Goal: Information Seeking & Learning: Learn about a topic

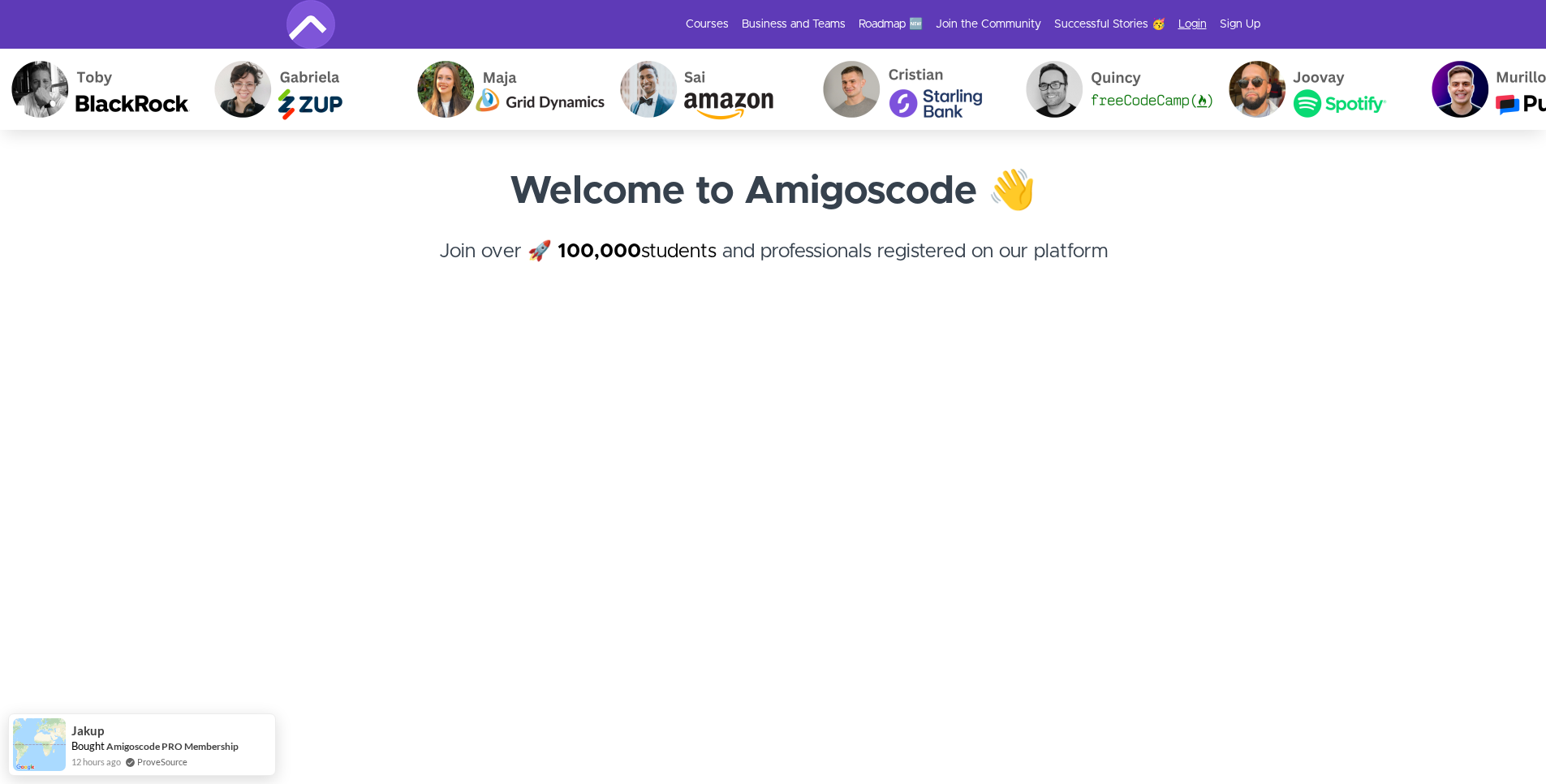
click at [1195, 25] on link "Login" at bounding box center [1193, 24] width 29 height 16
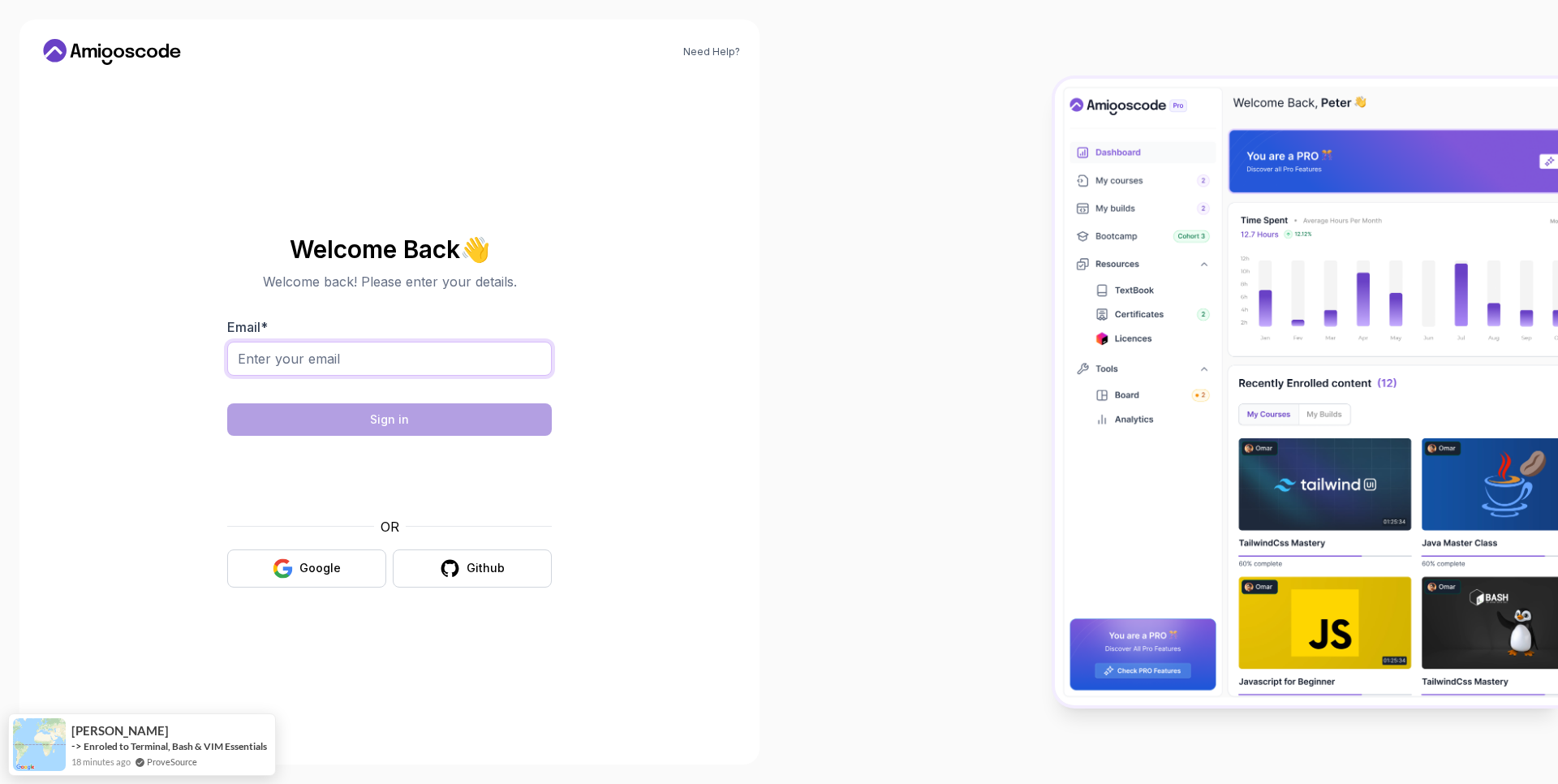
click at [362, 360] on input "Email *" at bounding box center [389, 359] width 324 height 34
type input "[EMAIL_ADDRESS][DOMAIN_NAME]"
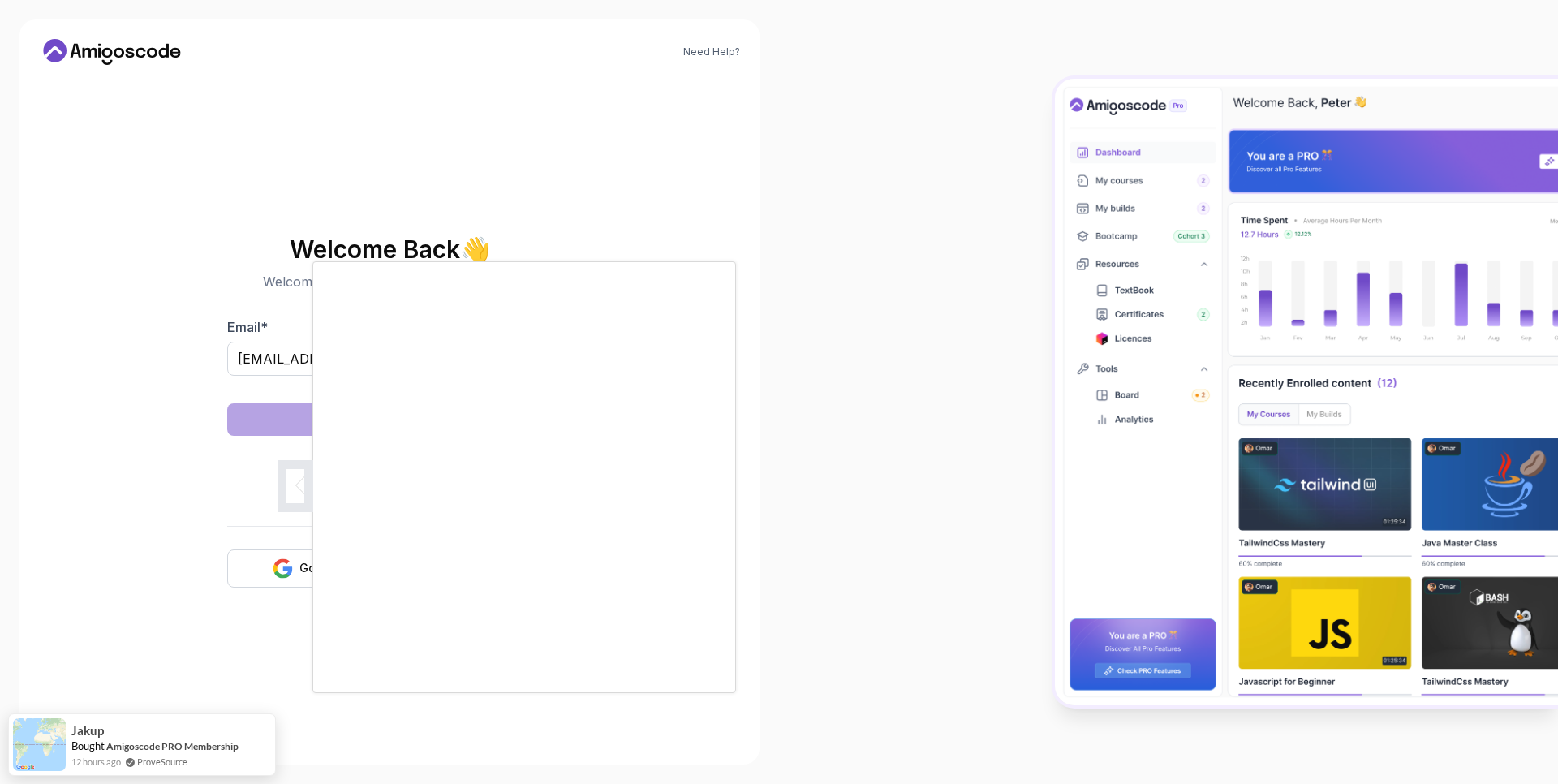
click at [1016, 252] on body "Need Help? Welcome Back 👋 Welcome back! Please enter your details. Email * [EMA…" at bounding box center [779, 392] width 1558 height 784
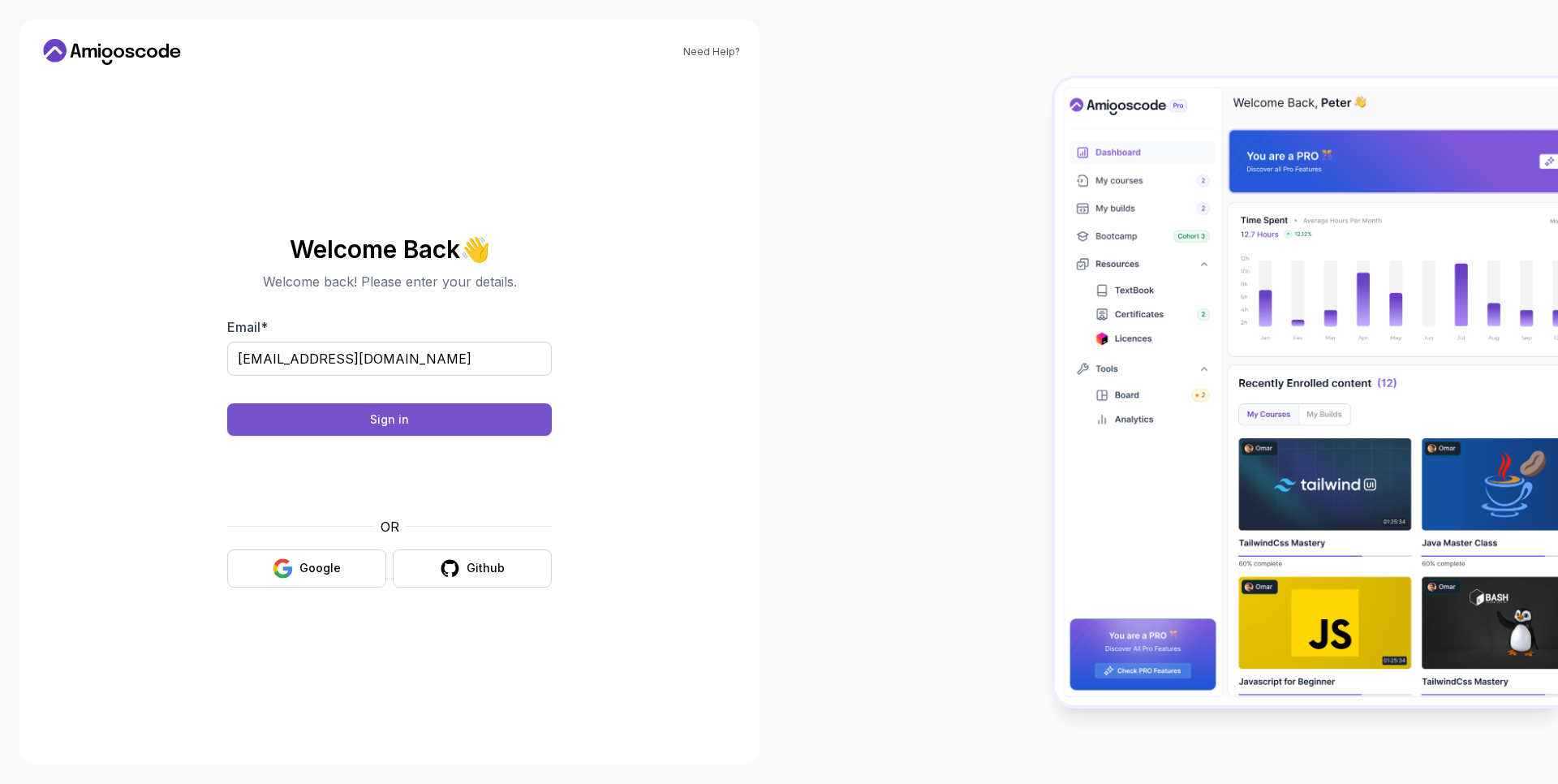
click at [361, 411] on button "Sign in" at bounding box center [389, 419] width 324 height 33
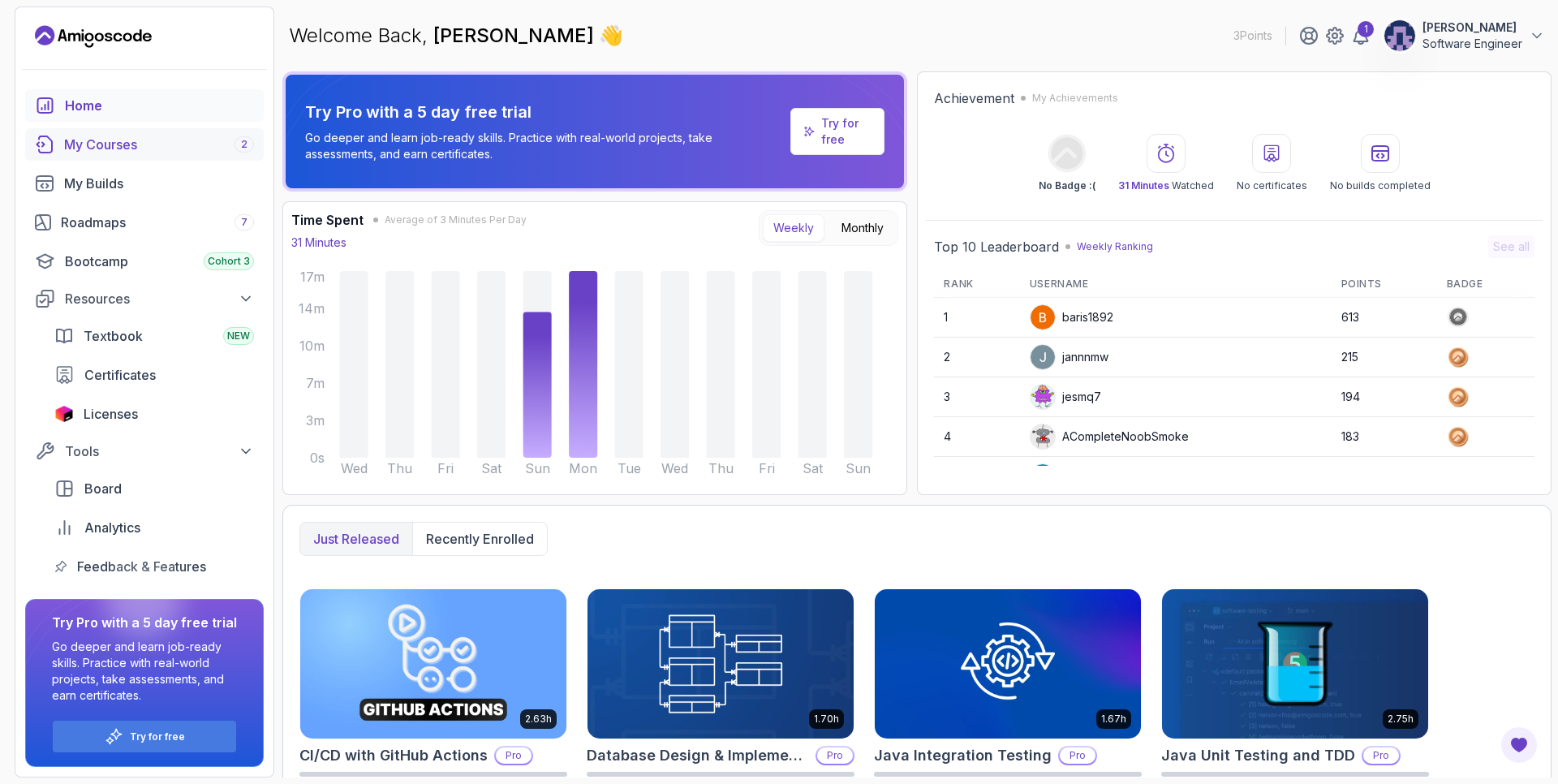
click at [152, 141] on div "My Courses 2" at bounding box center [158, 144] width 189 height 19
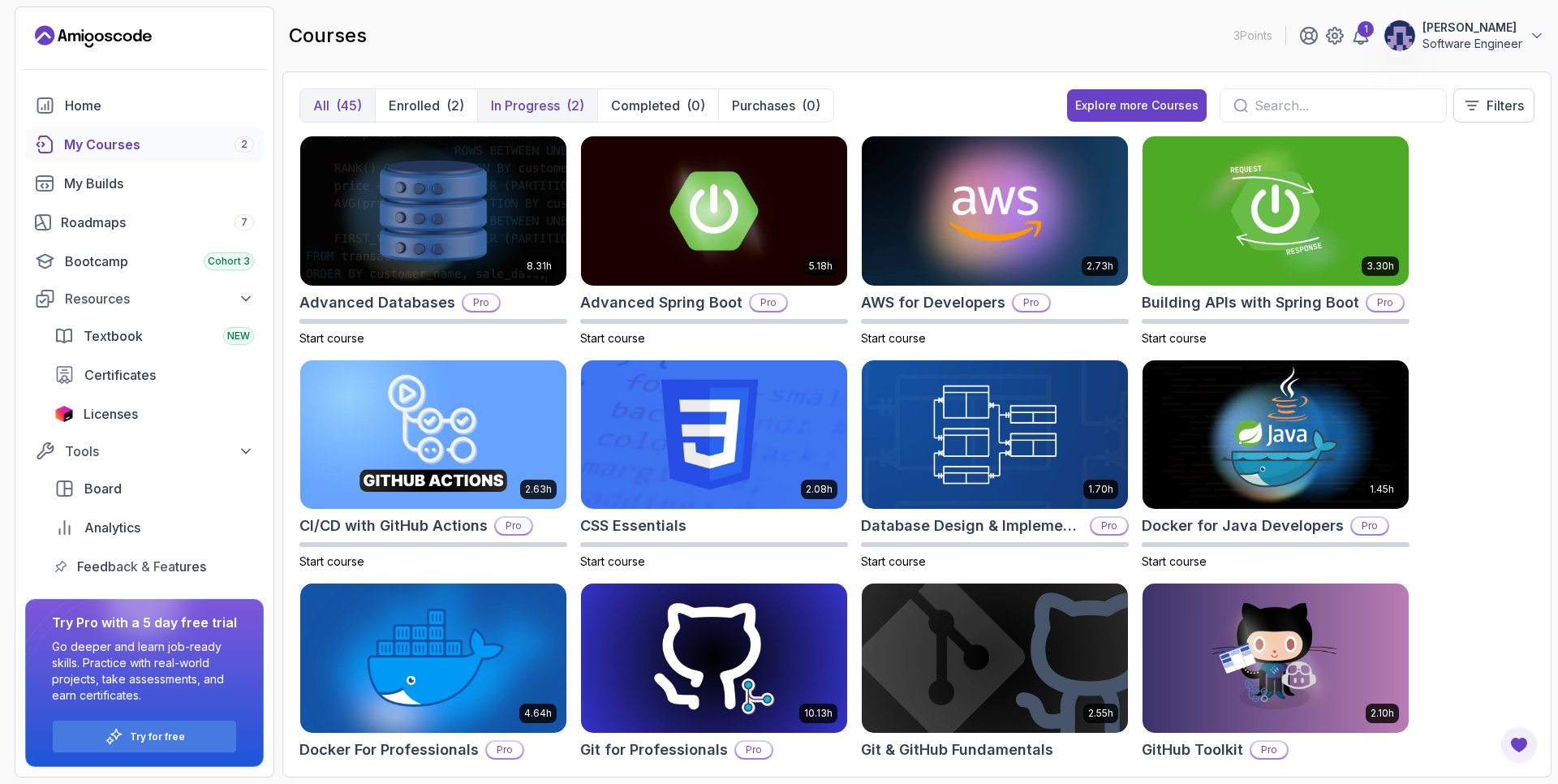
click at [537, 103] on p "In Progress" at bounding box center [526, 105] width 69 height 19
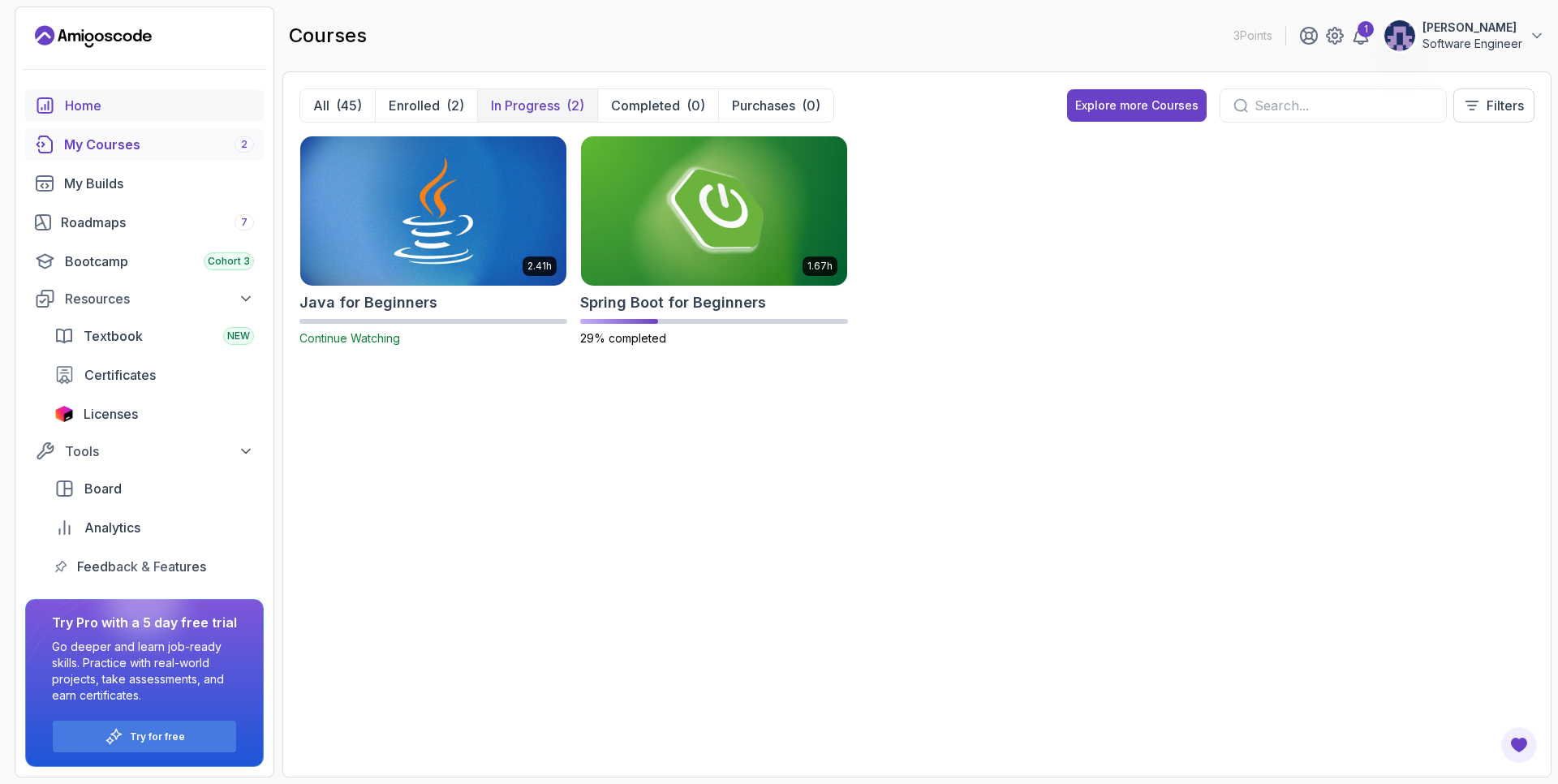
click at [138, 99] on div "Home" at bounding box center [159, 105] width 189 height 19
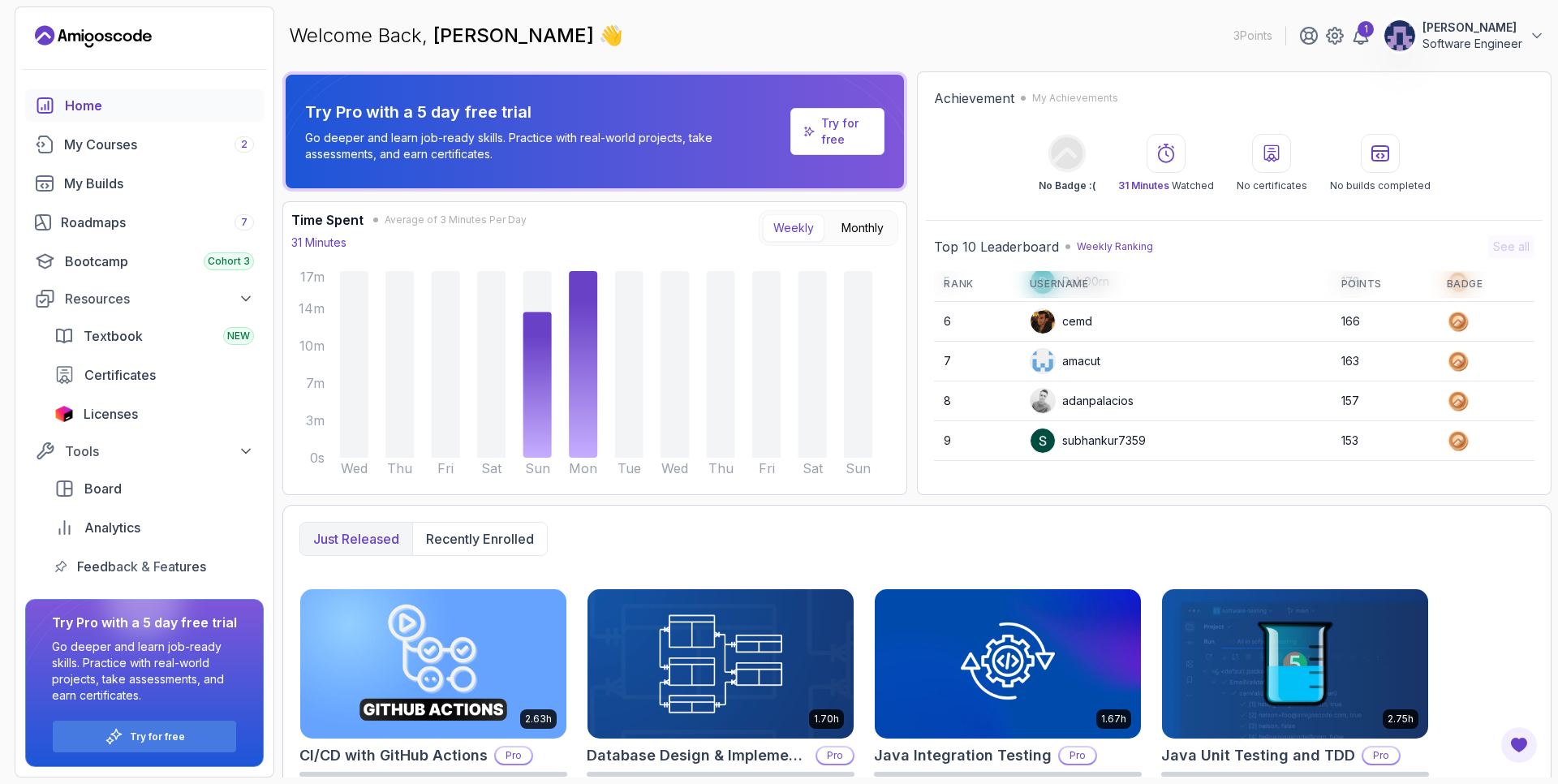
click at [846, 11] on div "Welcome Back, Zaid Alkhawaja 👋 3 Points 1 Zaid Alkhawaja Software Engineer" at bounding box center [916, 35] width 1269 height 58
click at [823, 57] on div "Welcome Back, Zaid Alkhawaja 👋 3 Points 1 Zaid Alkhawaja Software Engineer" at bounding box center [916, 35] width 1269 height 58
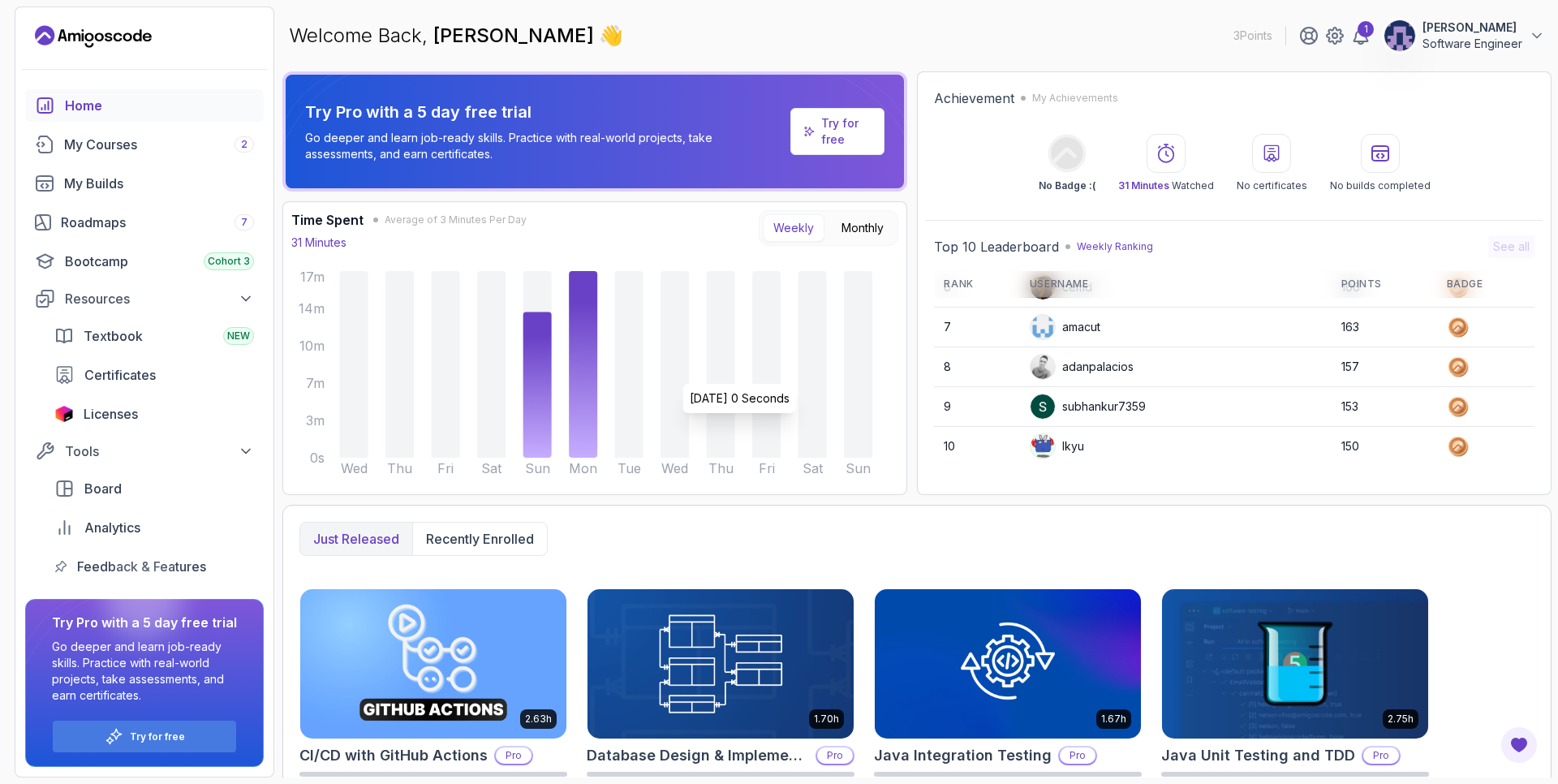
click at [668, 376] on icon at bounding box center [675, 365] width 29 height 187
click at [689, 394] on icon at bounding box center [675, 365] width 29 height 187
click at [791, 387] on icon "Wed Thu Fri Sat Sun Mon Tue Wed Thu Fri Sat Sun 0s 3m 7m 10m 14m 17m" at bounding box center [581, 376] width 607 height 219
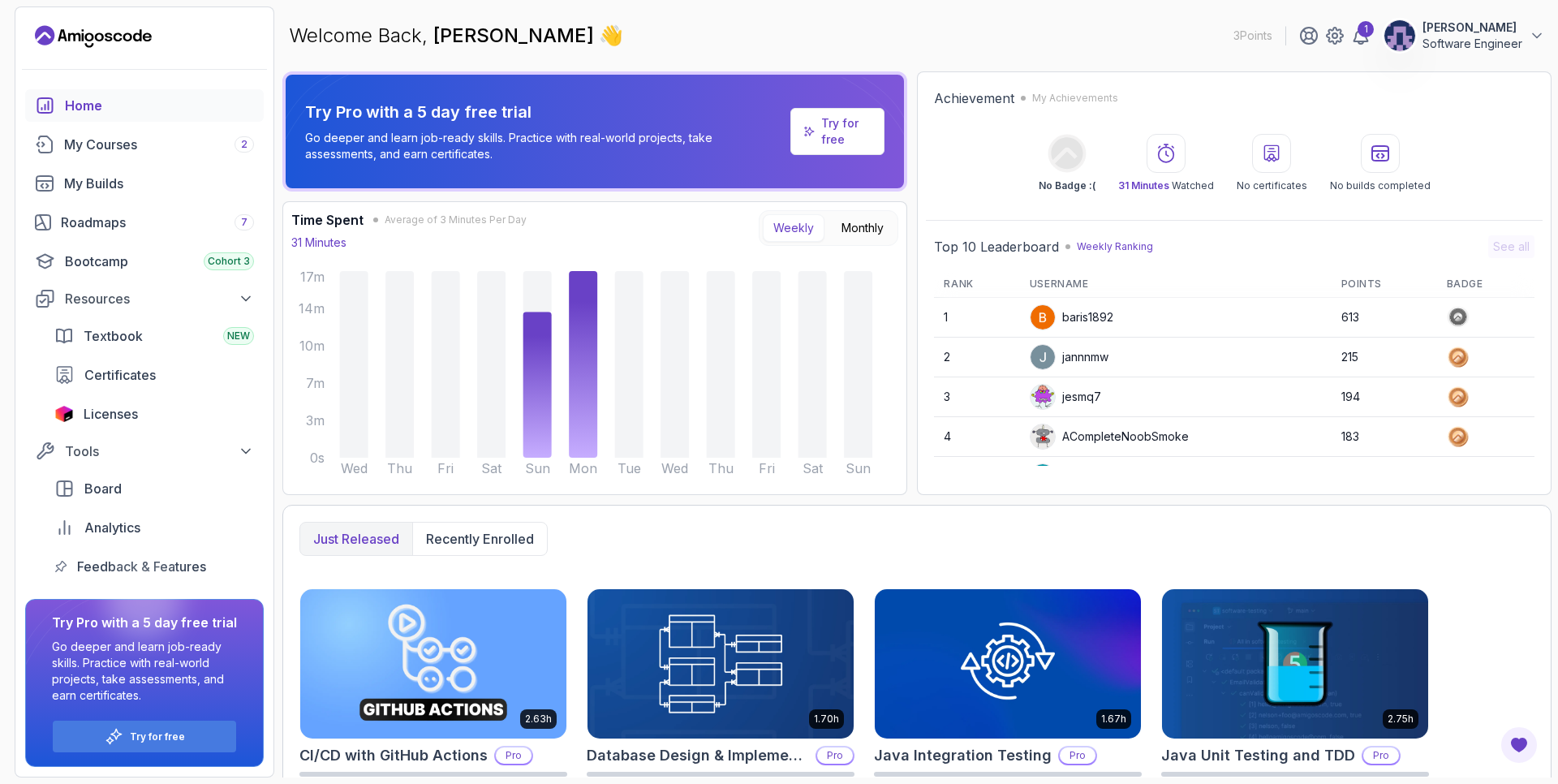
click at [1057, 94] on p "My Achievements" at bounding box center [1075, 98] width 86 height 13
click at [1036, 94] on p "My Achievements" at bounding box center [1075, 98] width 86 height 13
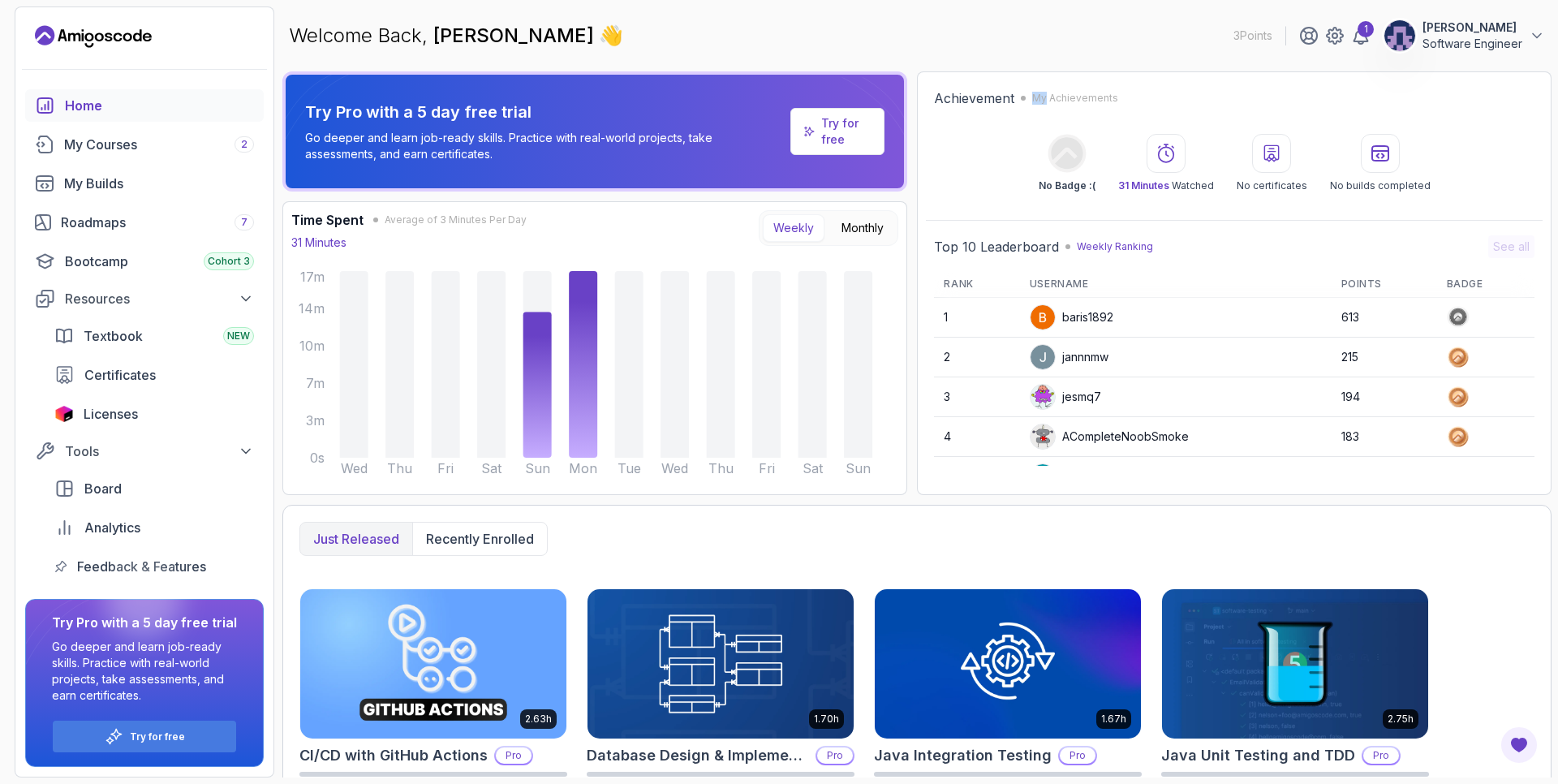
click at [1036, 94] on p "My Achievements" at bounding box center [1075, 98] width 86 height 13
click at [1001, 96] on h2 "Achievement" at bounding box center [974, 98] width 80 height 19
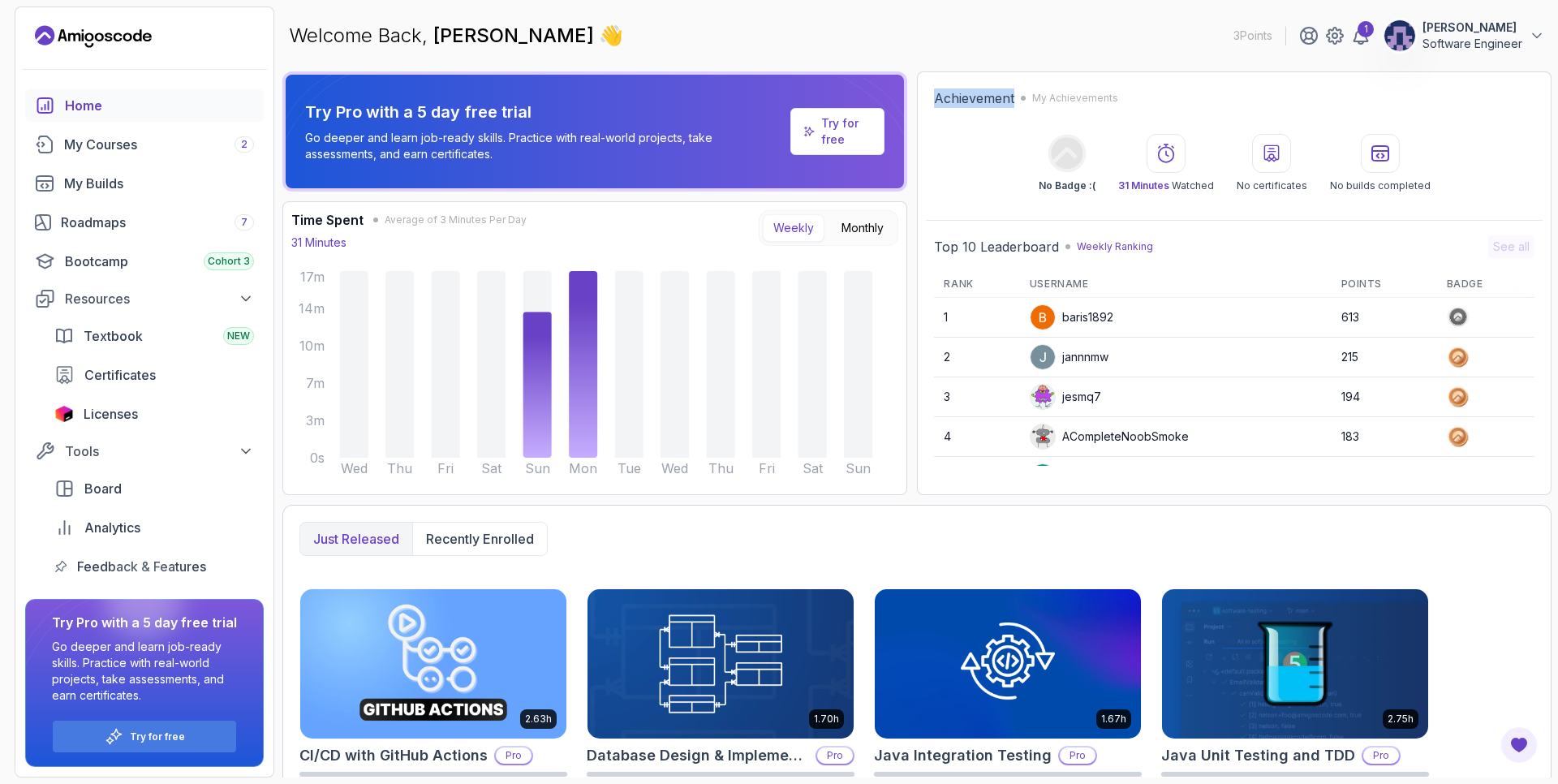
click at [1001, 96] on h2 "Achievement" at bounding box center [974, 98] width 80 height 19
click at [972, 139] on div "No Badge :( 31 Minutes Watched No certificates No builds completed" at bounding box center [1234, 163] width 600 height 58
click at [1357, 38] on icon at bounding box center [1361, 35] width 13 height 16
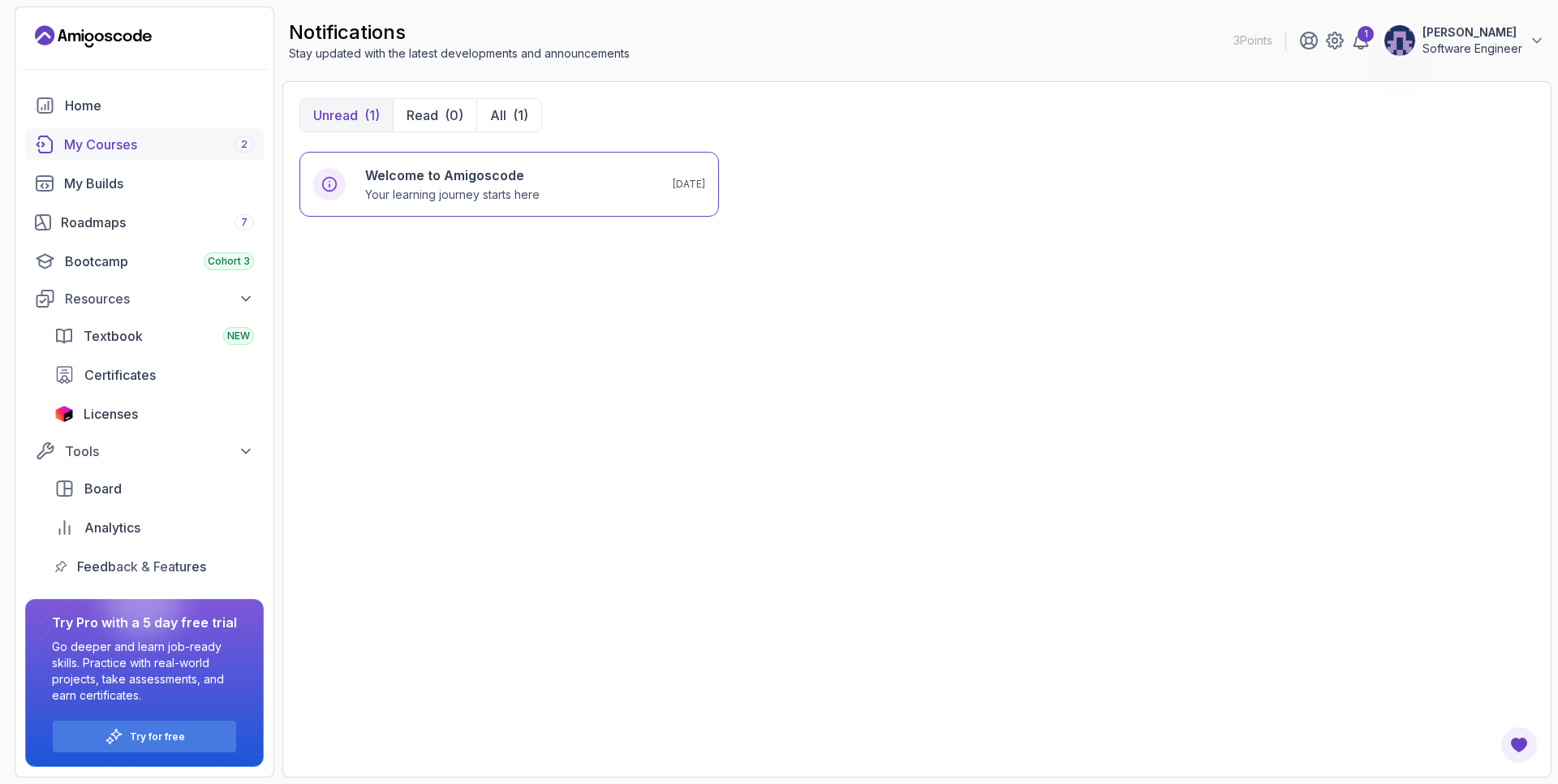
click at [146, 141] on div "My Courses 2" at bounding box center [158, 144] width 189 height 19
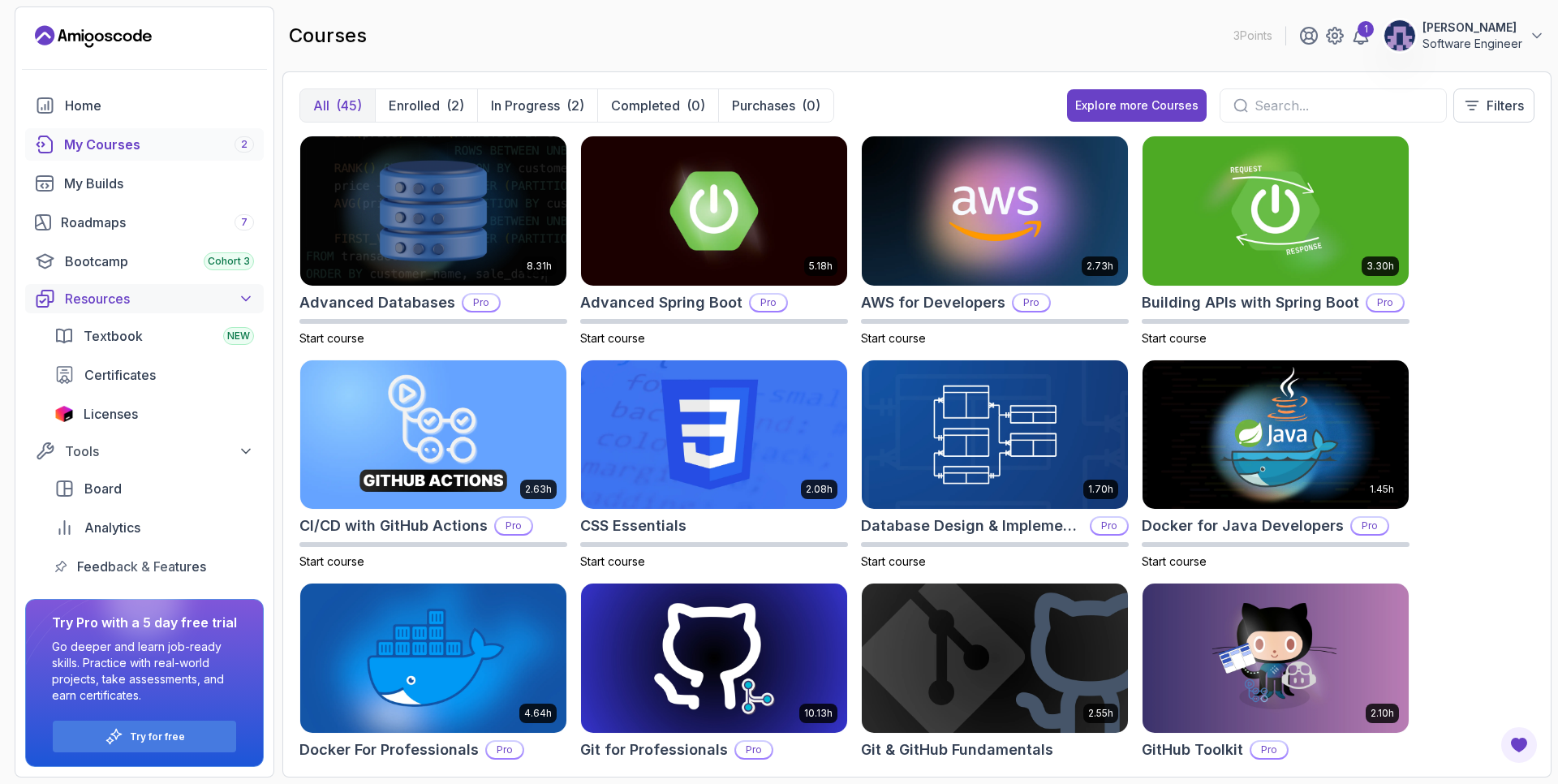
click at [245, 302] on icon at bounding box center [245, 298] width 16 height 16
click at [241, 334] on icon at bounding box center [245, 333] width 16 height 16
click at [246, 336] on icon at bounding box center [245, 333] width 16 height 16
click at [246, 300] on icon at bounding box center [245, 298] width 16 height 16
click at [1538, 40] on icon at bounding box center [1536, 35] width 16 height 16
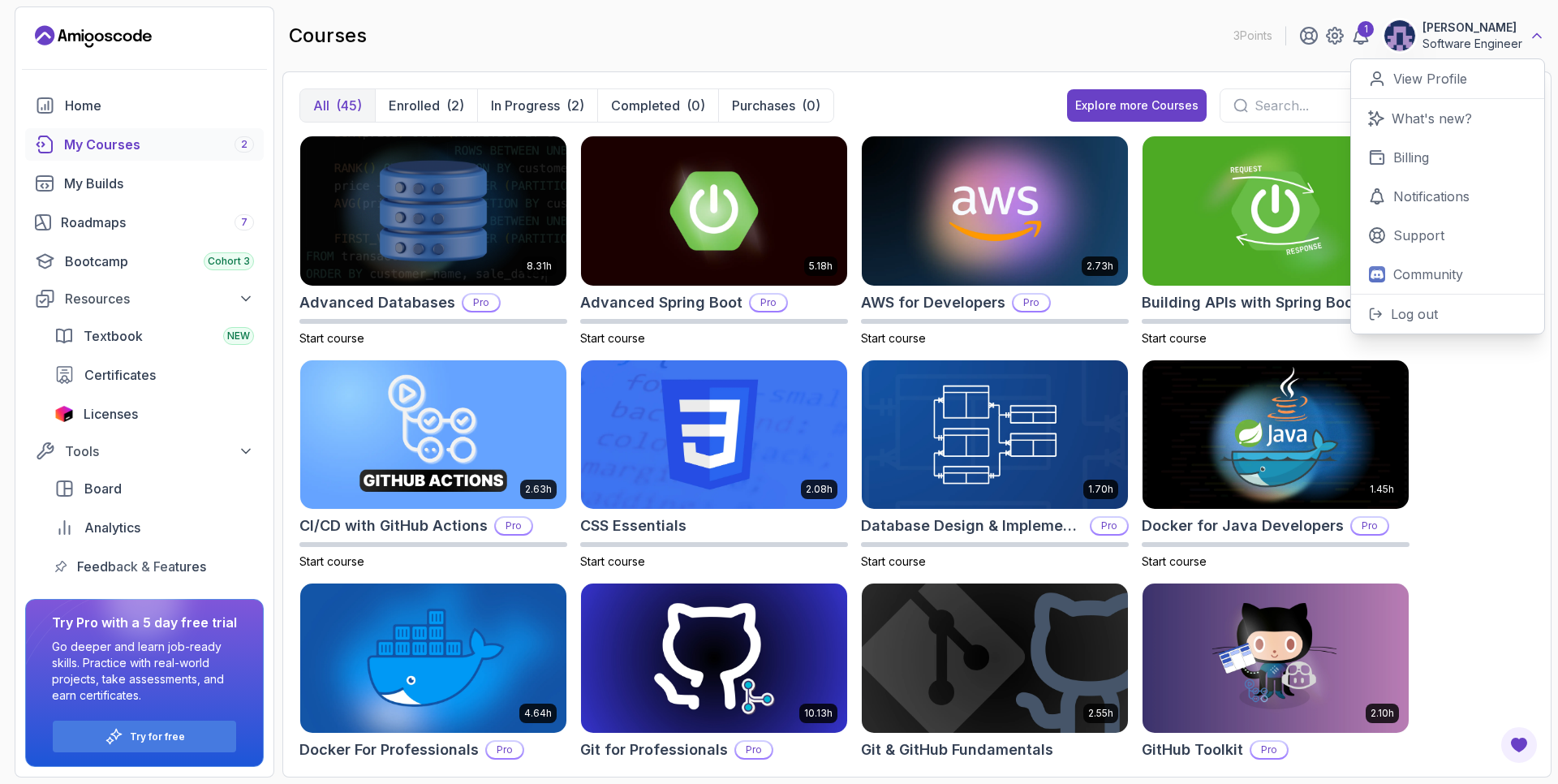
click at [1538, 40] on icon at bounding box center [1536, 35] width 16 height 16
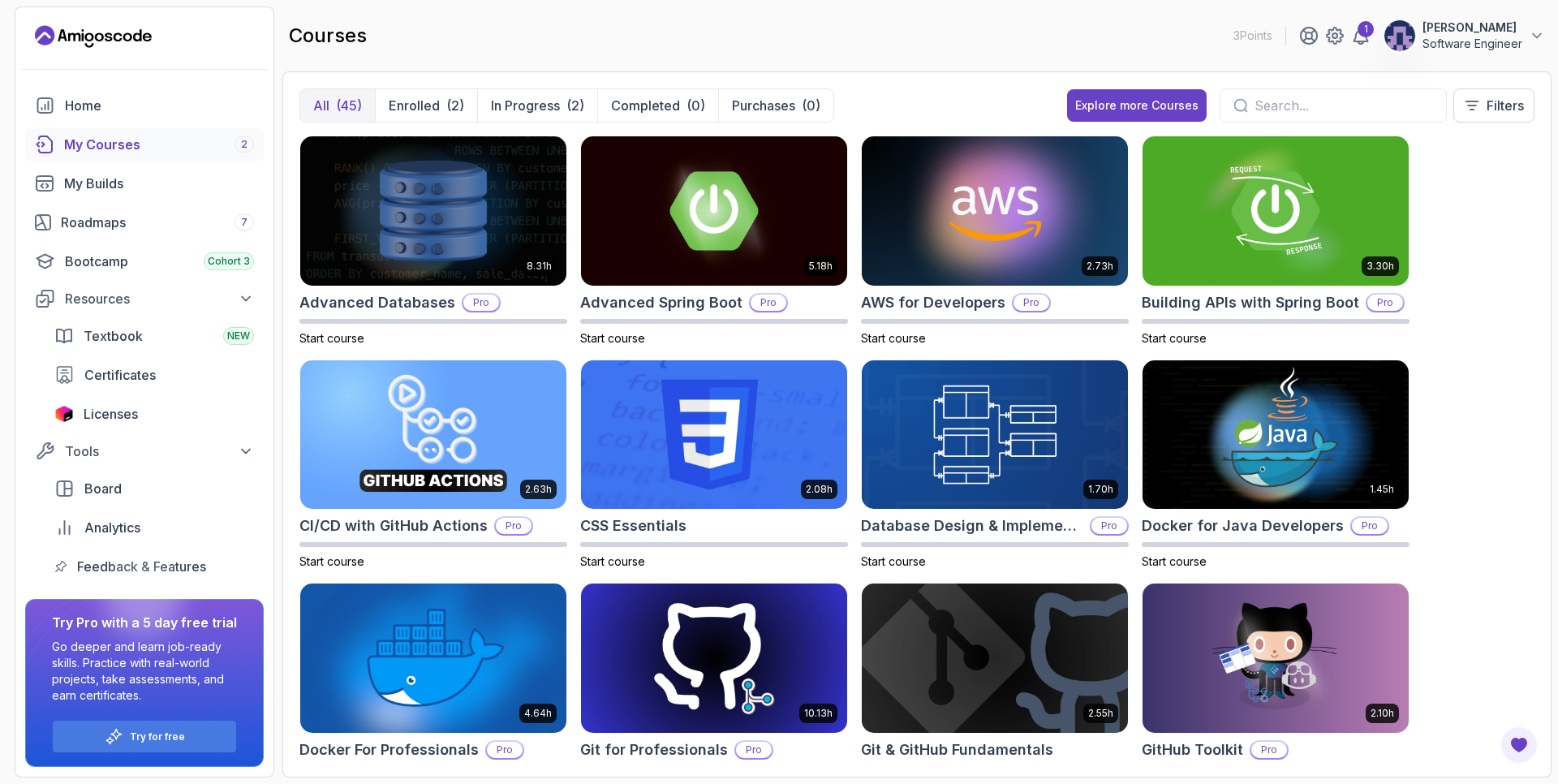
click at [1529, 284] on div "8.31h Advanced Databases Pro Start course 5.18h Advanced Spring Boot Pro Start …" at bounding box center [916, 448] width 1235 height 625
click at [542, 108] on p "In Progress" at bounding box center [526, 105] width 69 height 19
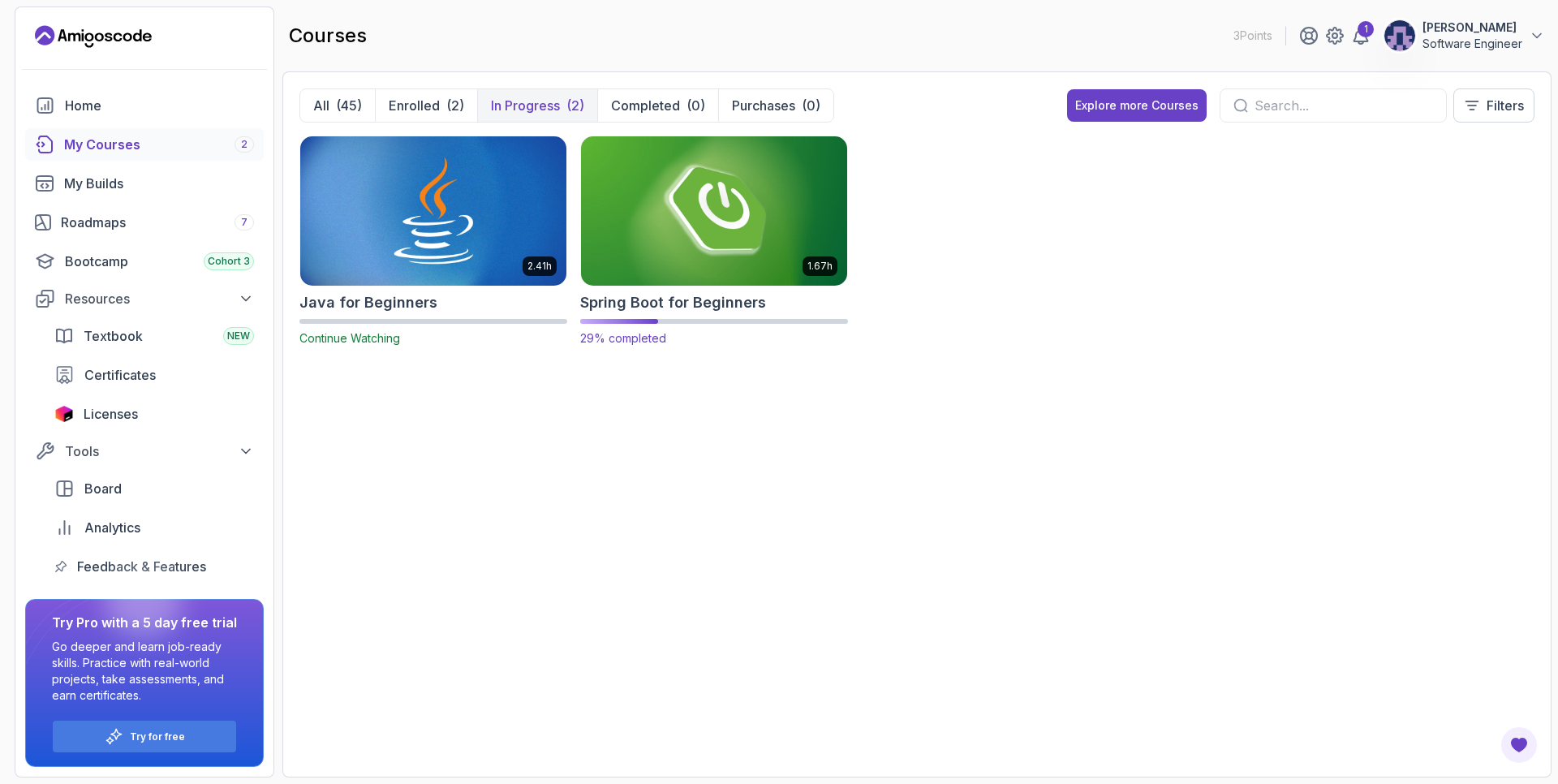
click at [730, 234] on img at bounding box center [713, 211] width 279 height 157
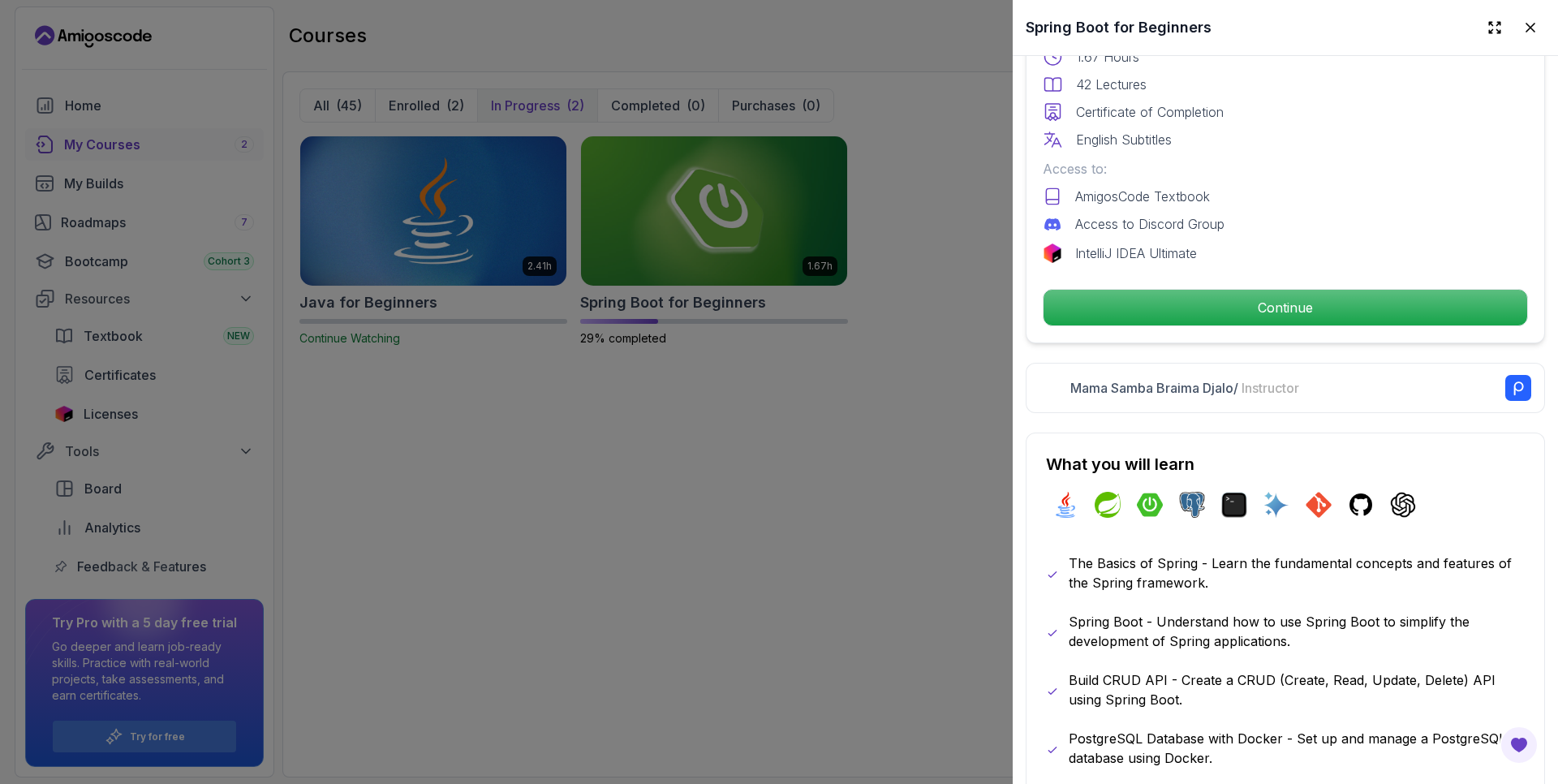
scroll to position [292, 0]
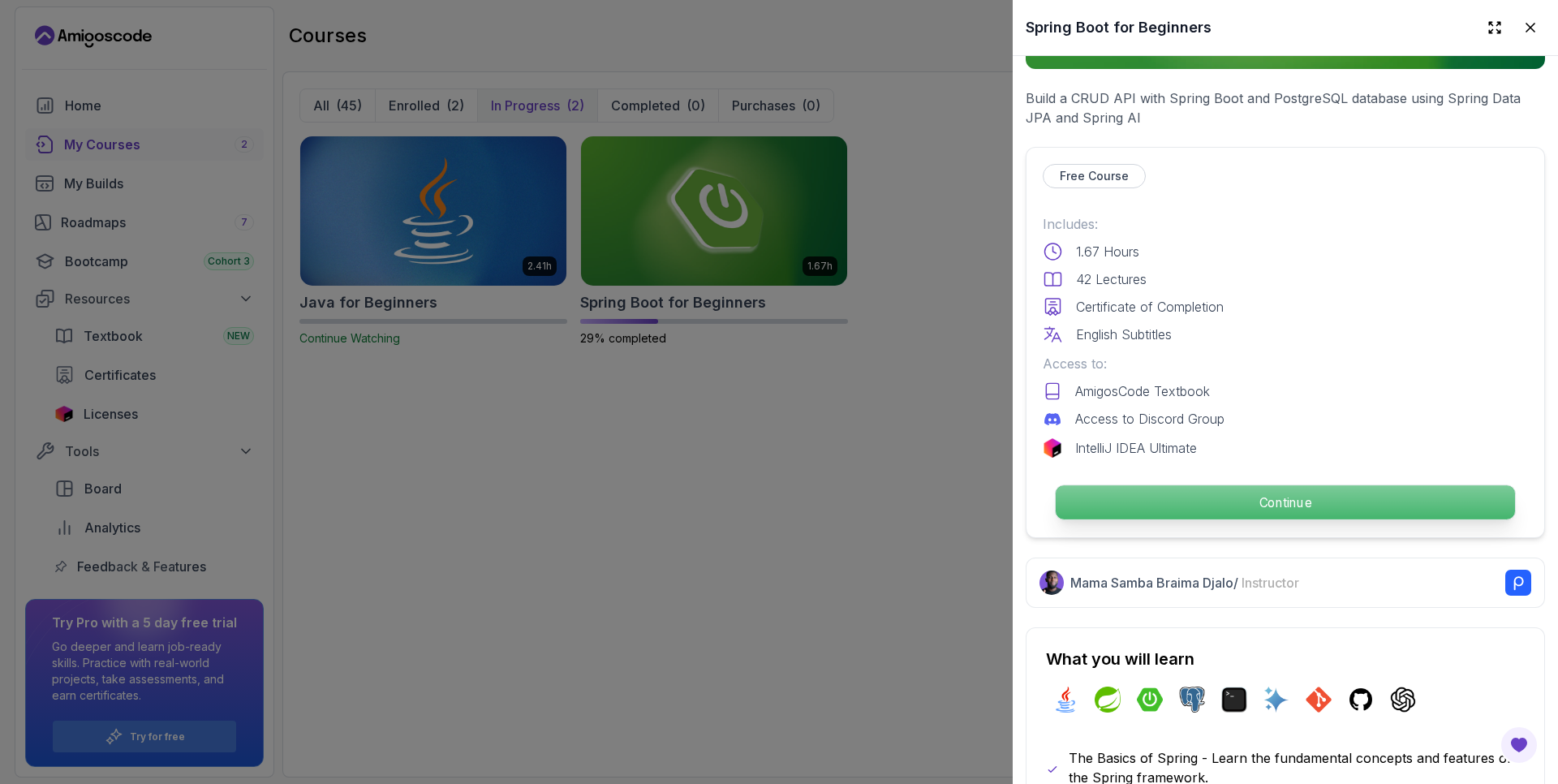
click at [1241, 499] on p "Continue" at bounding box center [1284, 502] width 459 height 34
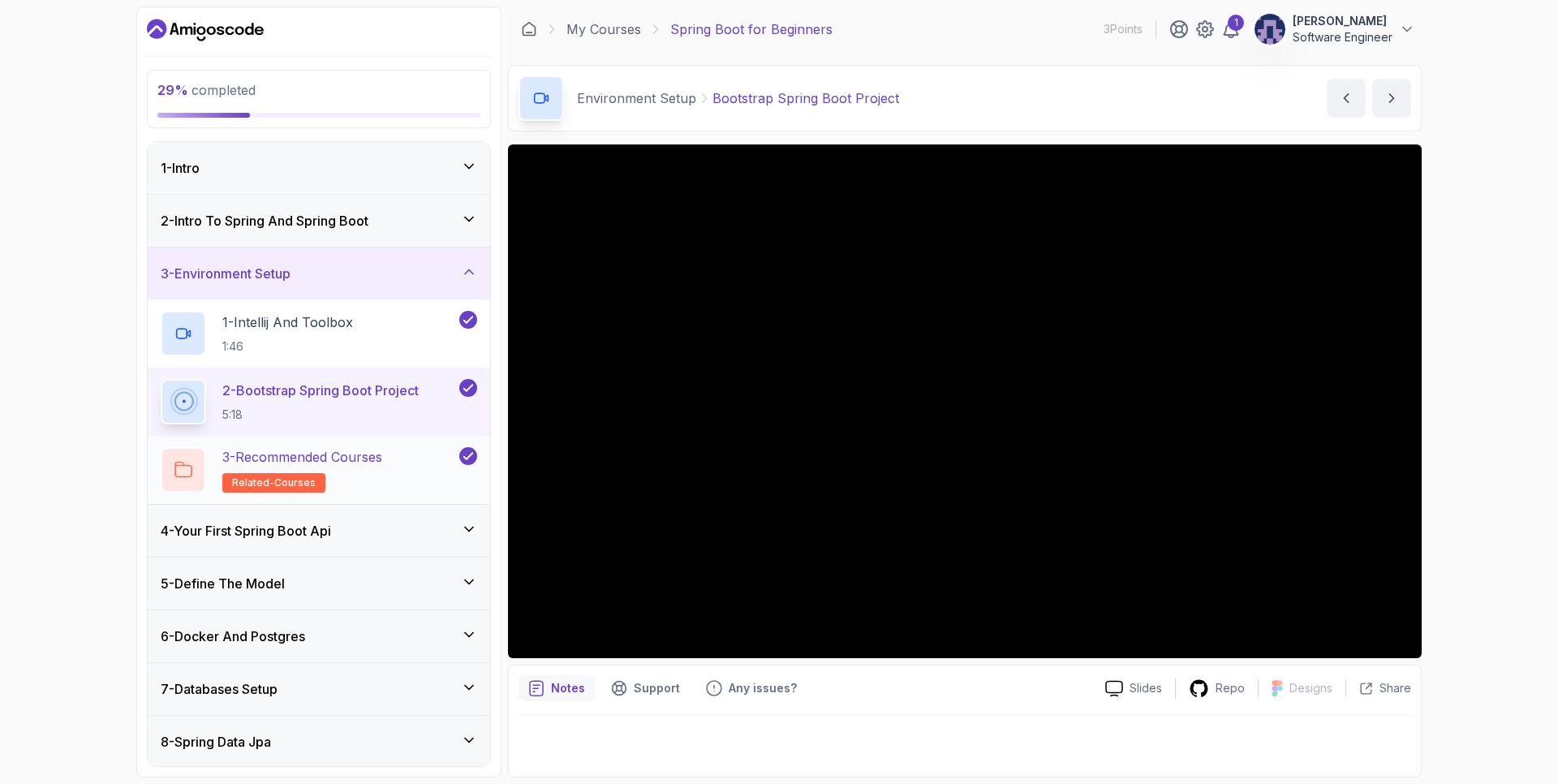
click at [371, 461] on p "3 - Recommended Courses" at bounding box center [302, 456] width 160 height 19
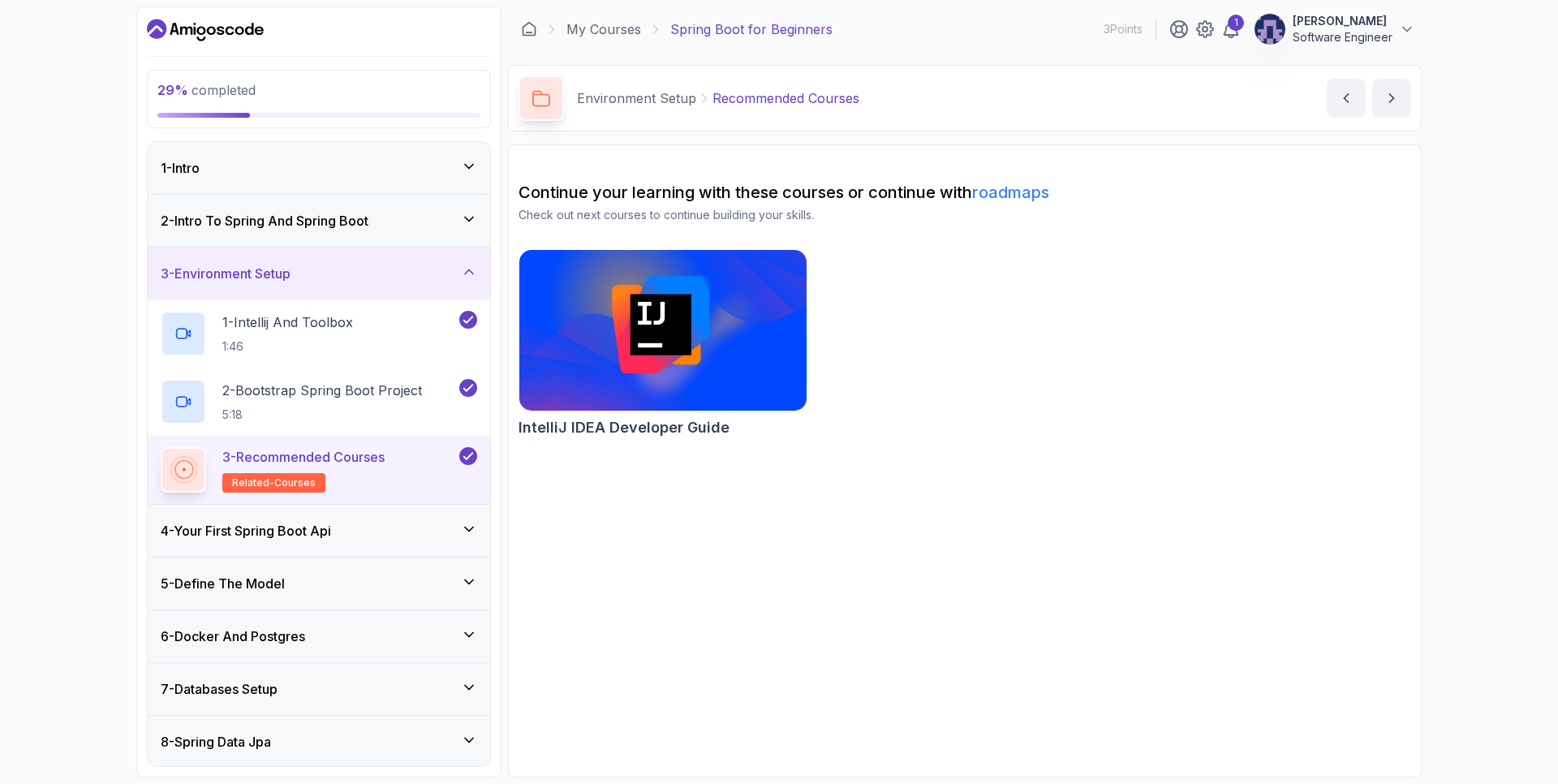
click at [307, 537] on h3 "4 - Your First Spring Boot Api" at bounding box center [246, 530] width 170 height 19
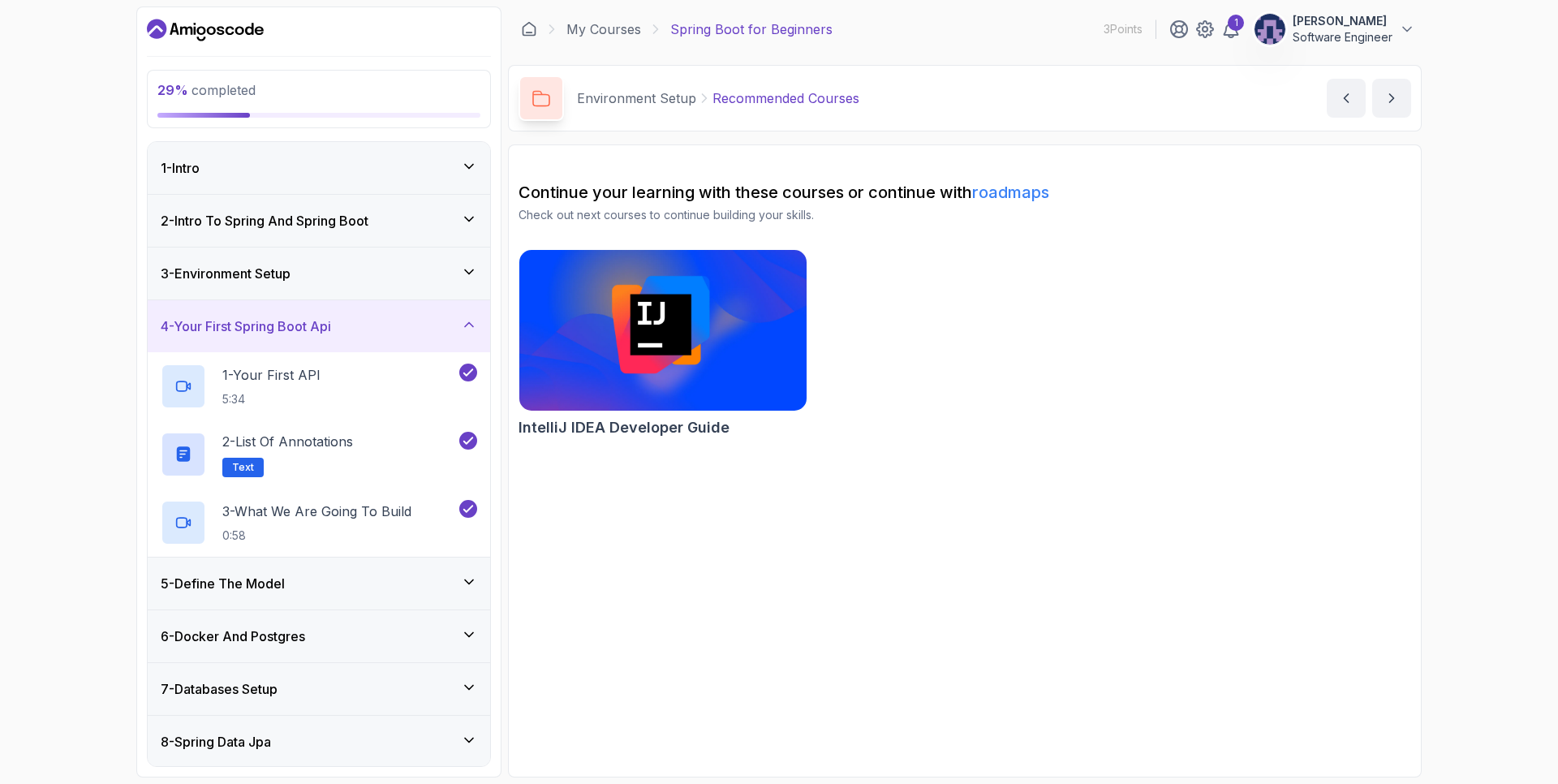
click at [316, 584] on div "5 - Define The Model" at bounding box center [319, 583] width 317 height 19
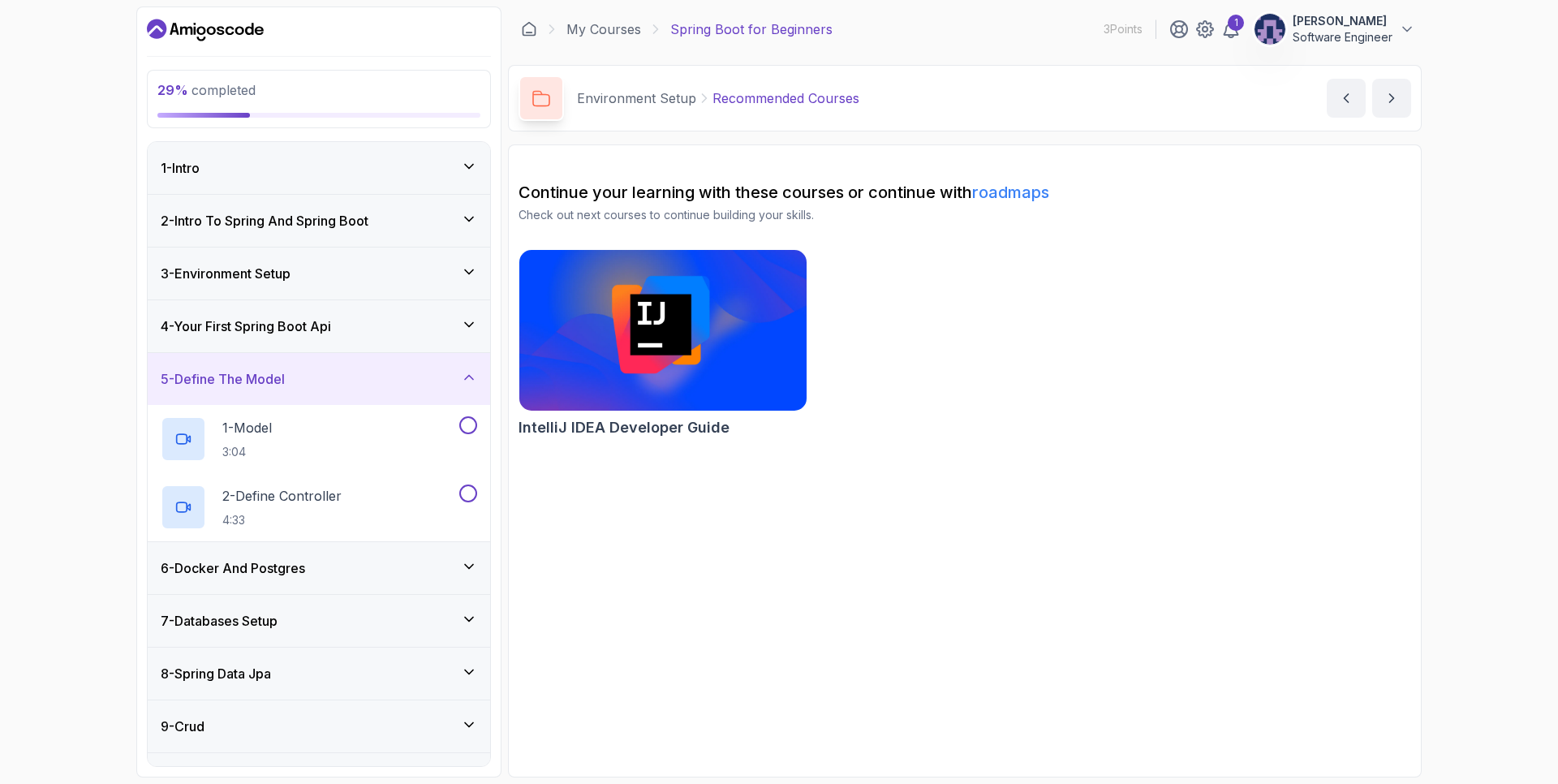
click at [285, 382] on h3 "5 - Define The Model" at bounding box center [222, 378] width 124 height 19
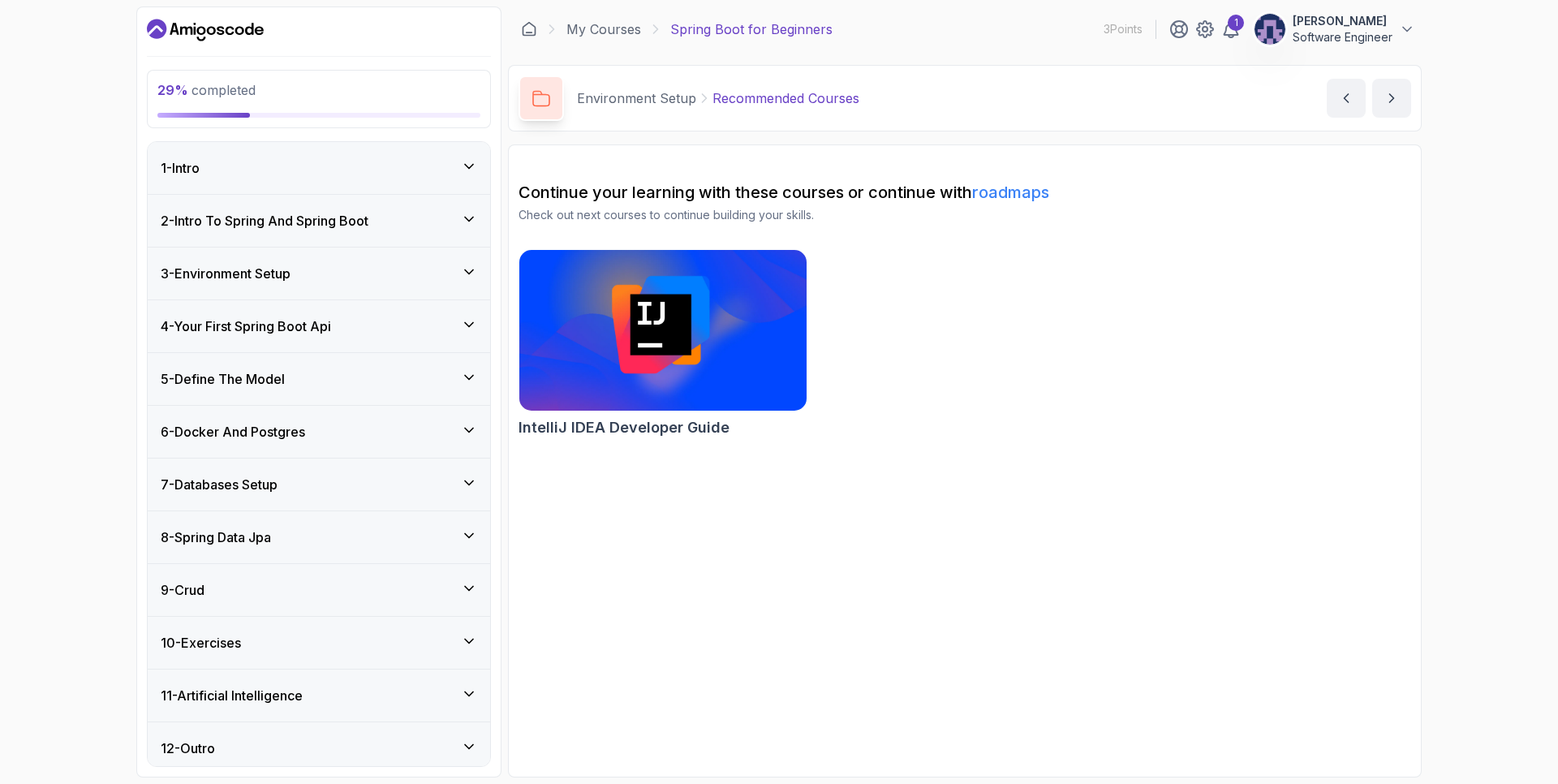
click at [319, 325] on h3 "4 - Your First Spring Boot Api" at bounding box center [246, 326] width 170 height 19
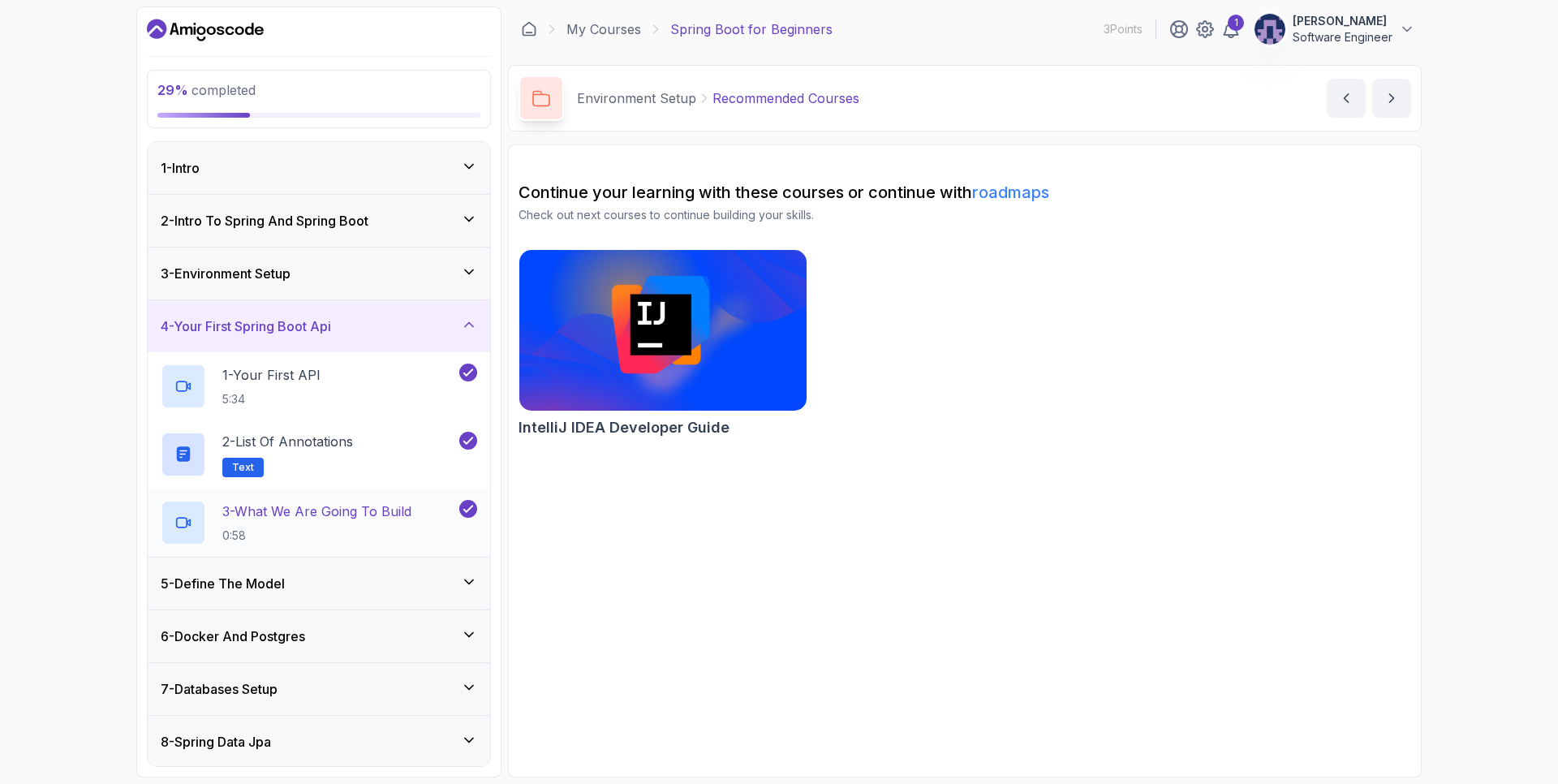
click at [293, 520] on p "3 - What We Are Going To Build" at bounding box center [317, 510] width 189 height 19
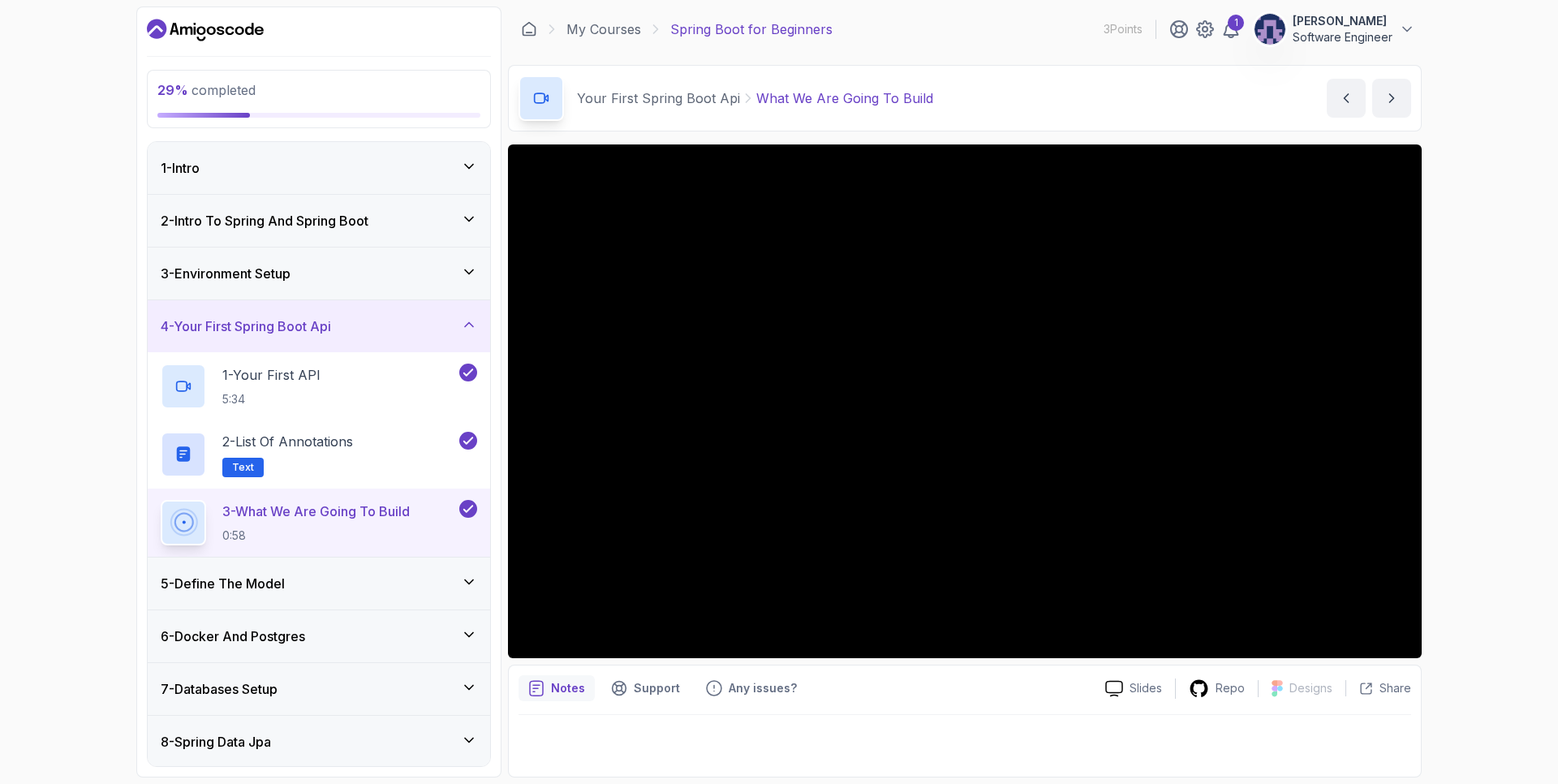
click at [1515, 408] on div "29 % completed 1 - Intro 2 - Intro To Spring And Spring Boot 3 - Environment Se…" at bounding box center [779, 392] width 1558 height 784
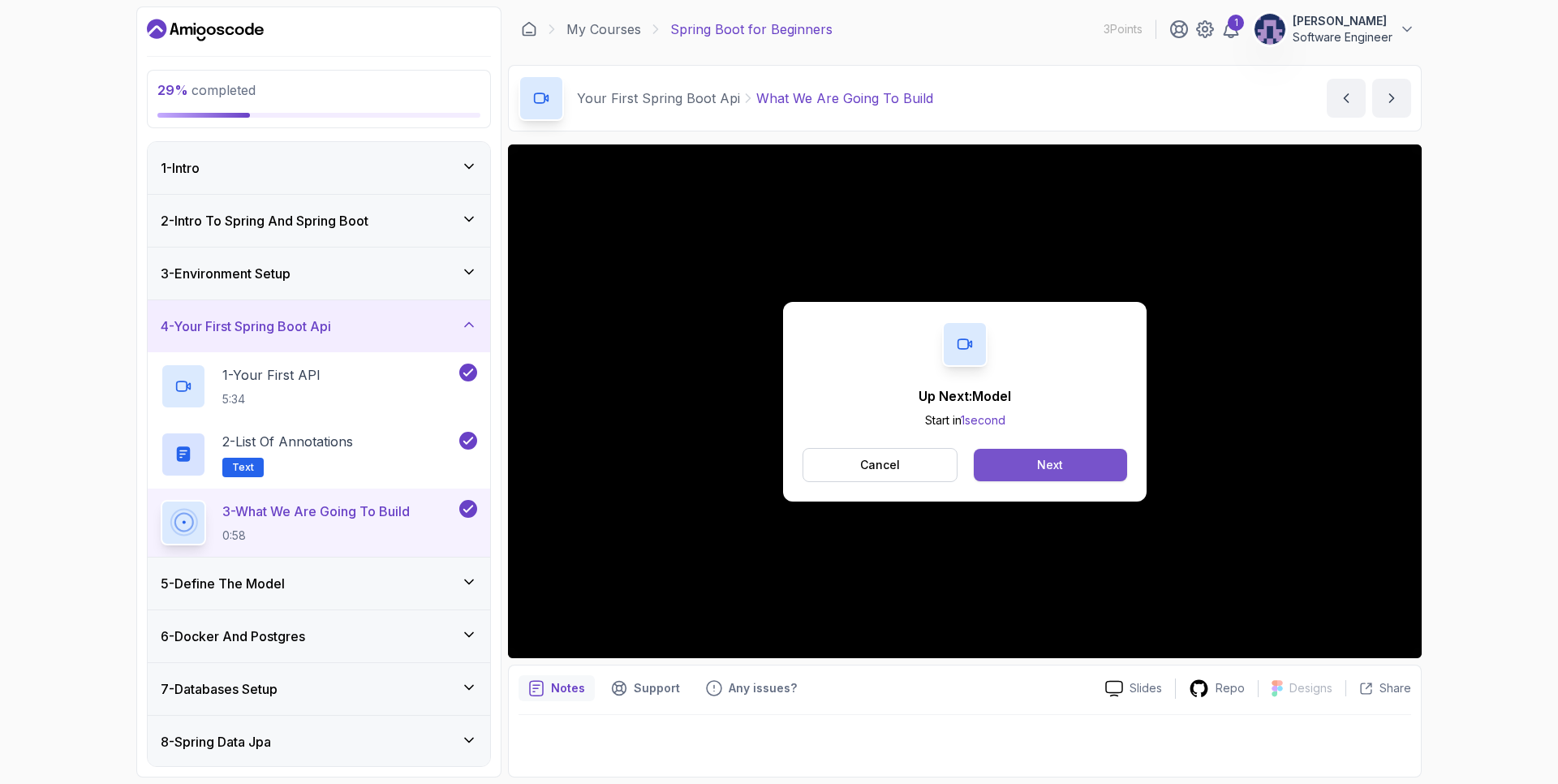
click at [1047, 472] on div "Next" at bounding box center [1049, 464] width 26 height 16
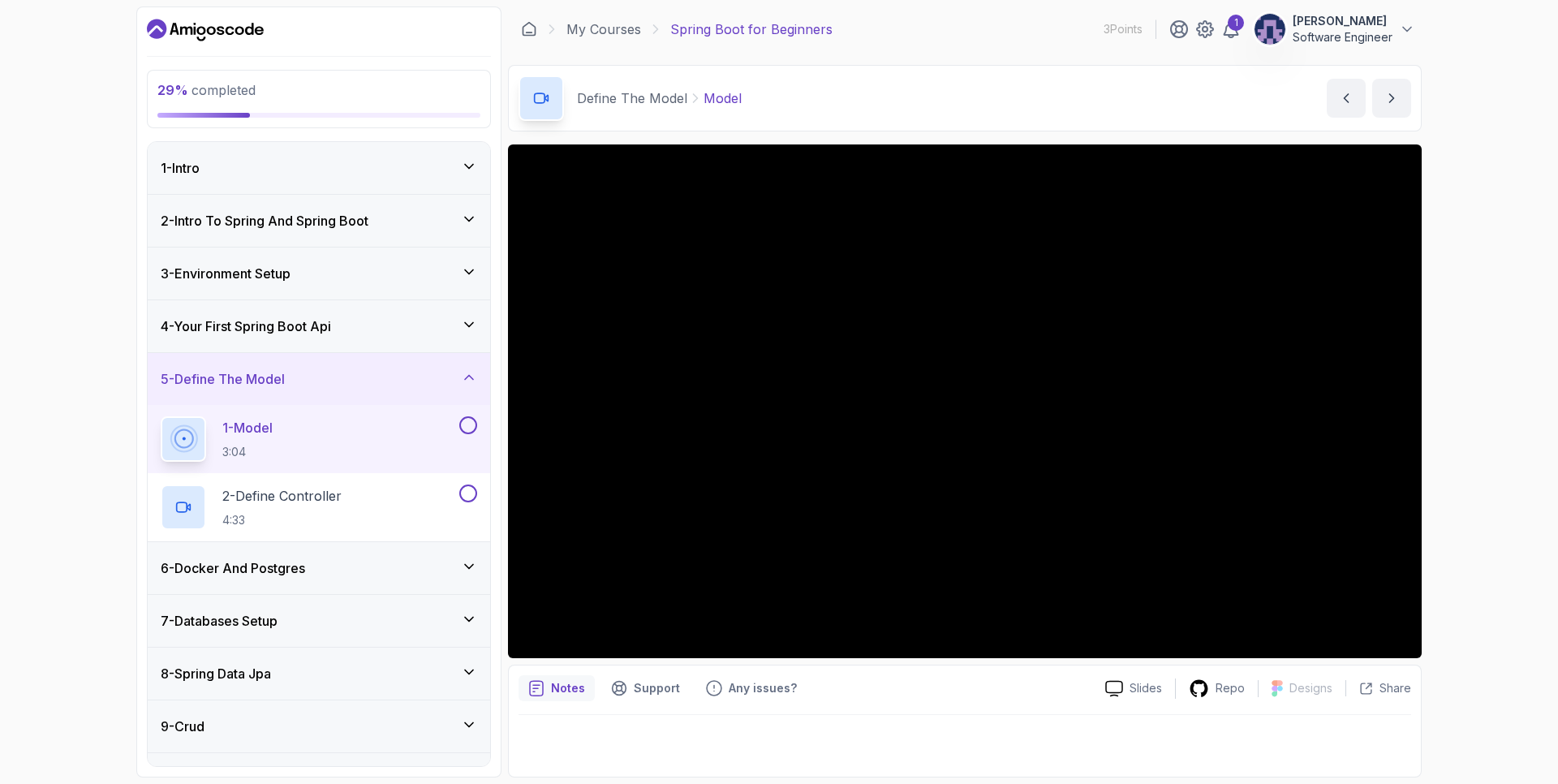
click at [1, 424] on div "29 % completed 1 - Intro 2 - Intro To Spring And Spring Boot 3 - Environment Se…" at bounding box center [779, 392] width 1558 height 784
click at [1557, 665] on div "29 % completed 1 - Intro 2 - Intro To Spring And Spring Boot 3 - Environment Se…" at bounding box center [779, 392] width 1558 height 784
click at [97, 653] on div "29 % completed 1 - Intro 2 - Intro To Spring And Spring Boot 3 - Environment Se…" at bounding box center [779, 392] width 1558 height 784
click at [99, 653] on div "29 % completed 1 - Intro 2 - Intro To Spring And Spring Boot 3 - Environment Se…" at bounding box center [779, 392] width 1558 height 784
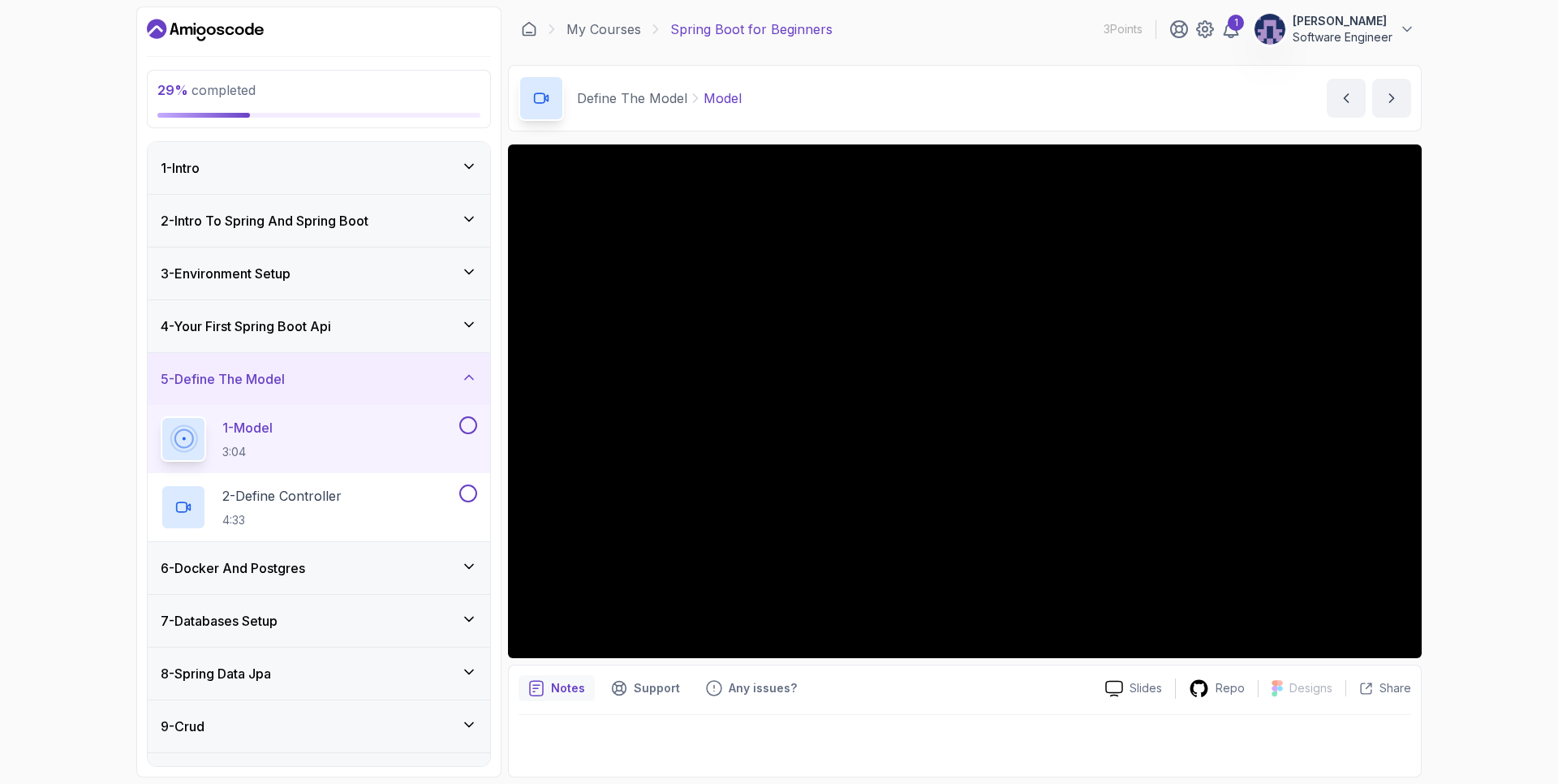
click at [99, 653] on div "29 % completed 1 - Intro 2 - Intro To Spring And Spring Boot 3 - Environment Se…" at bounding box center [779, 392] width 1558 height 784
